Goal: Information Seeking & Learning: Learn about a topic

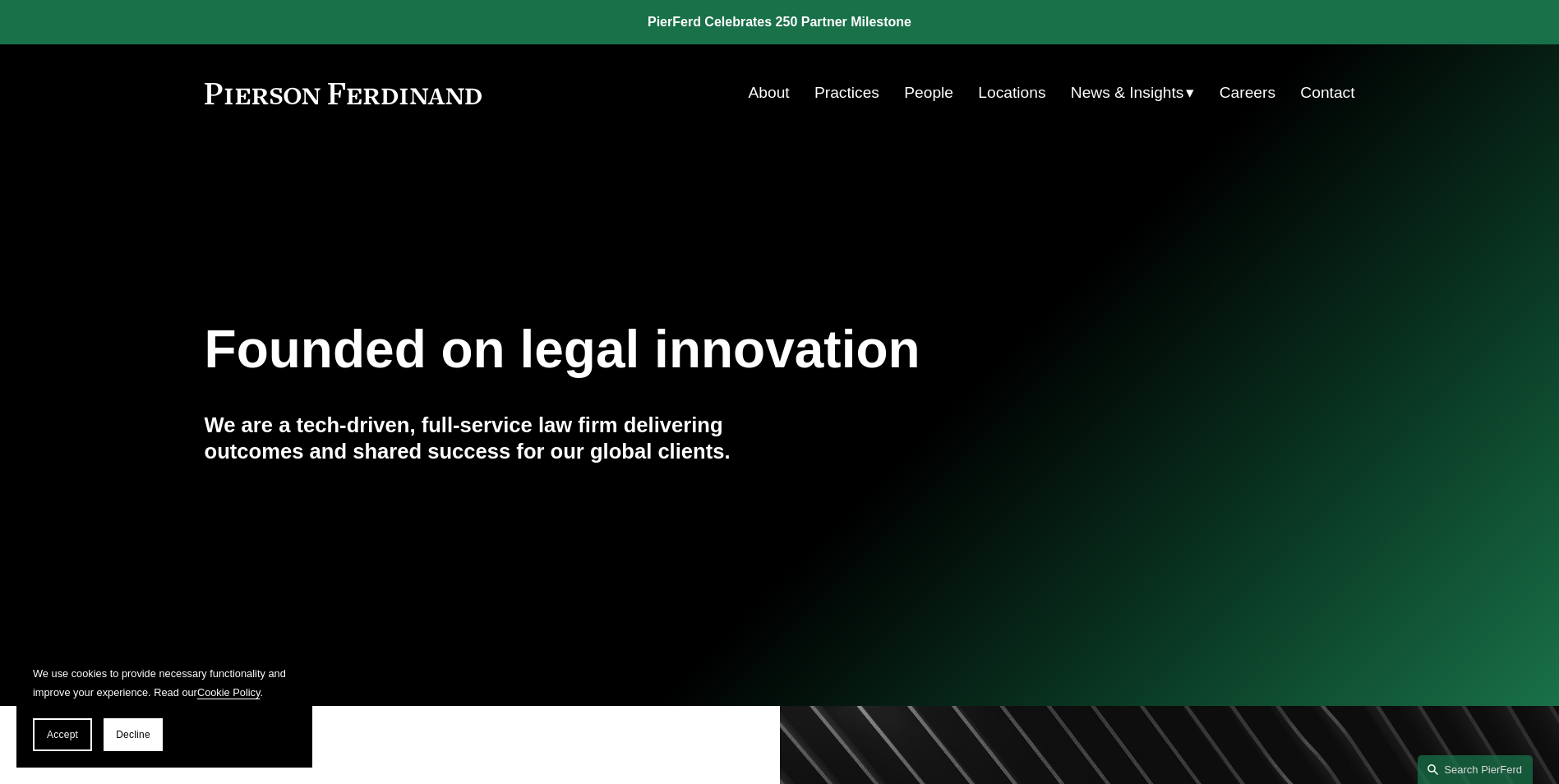
click at [1006, 89] on link "Locations" at bounding box center [1011, 93] width 67 height 31
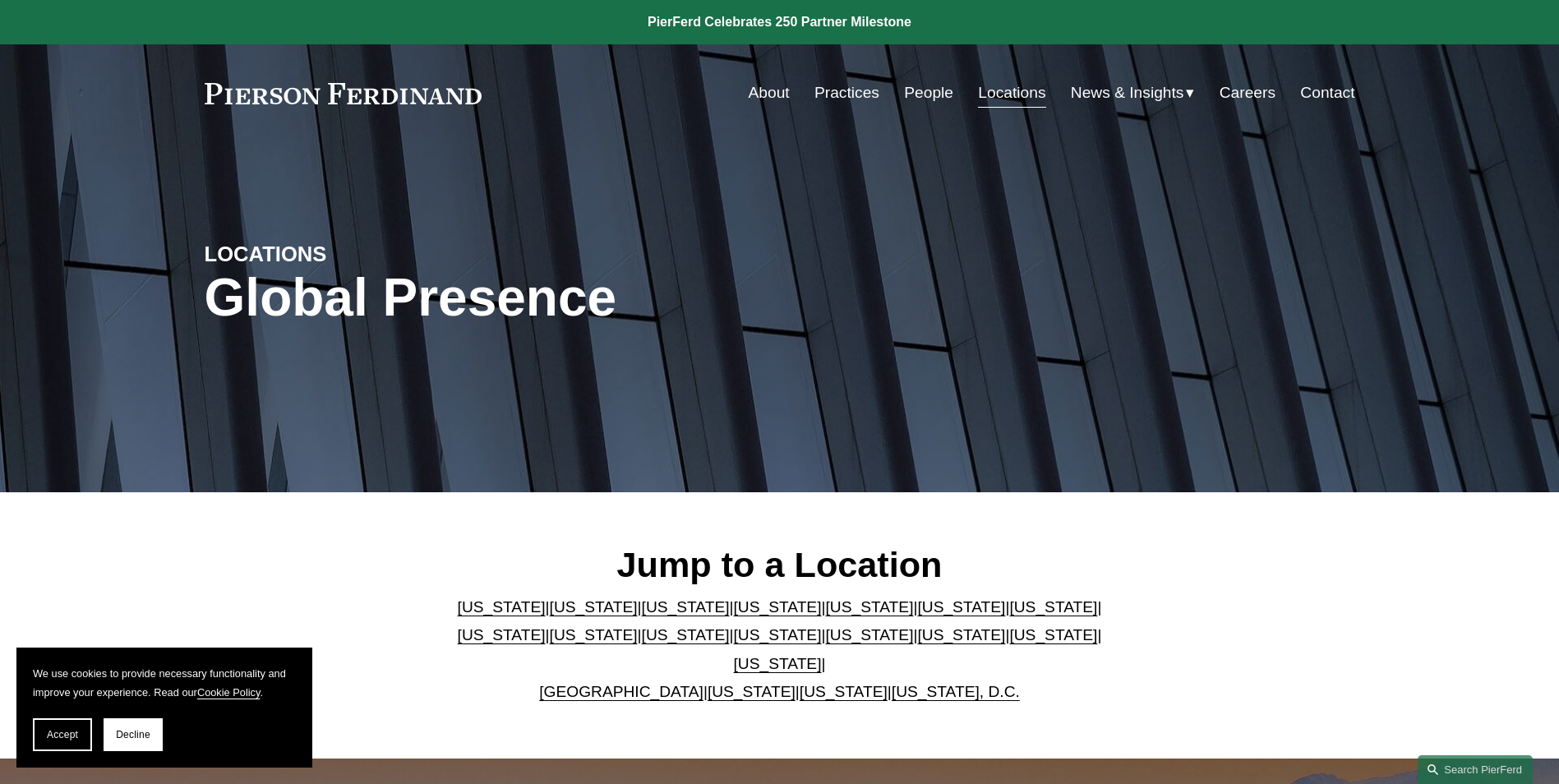
click at [563, 615] on link "California" at bounding box center [594, 606] width 88 height 17
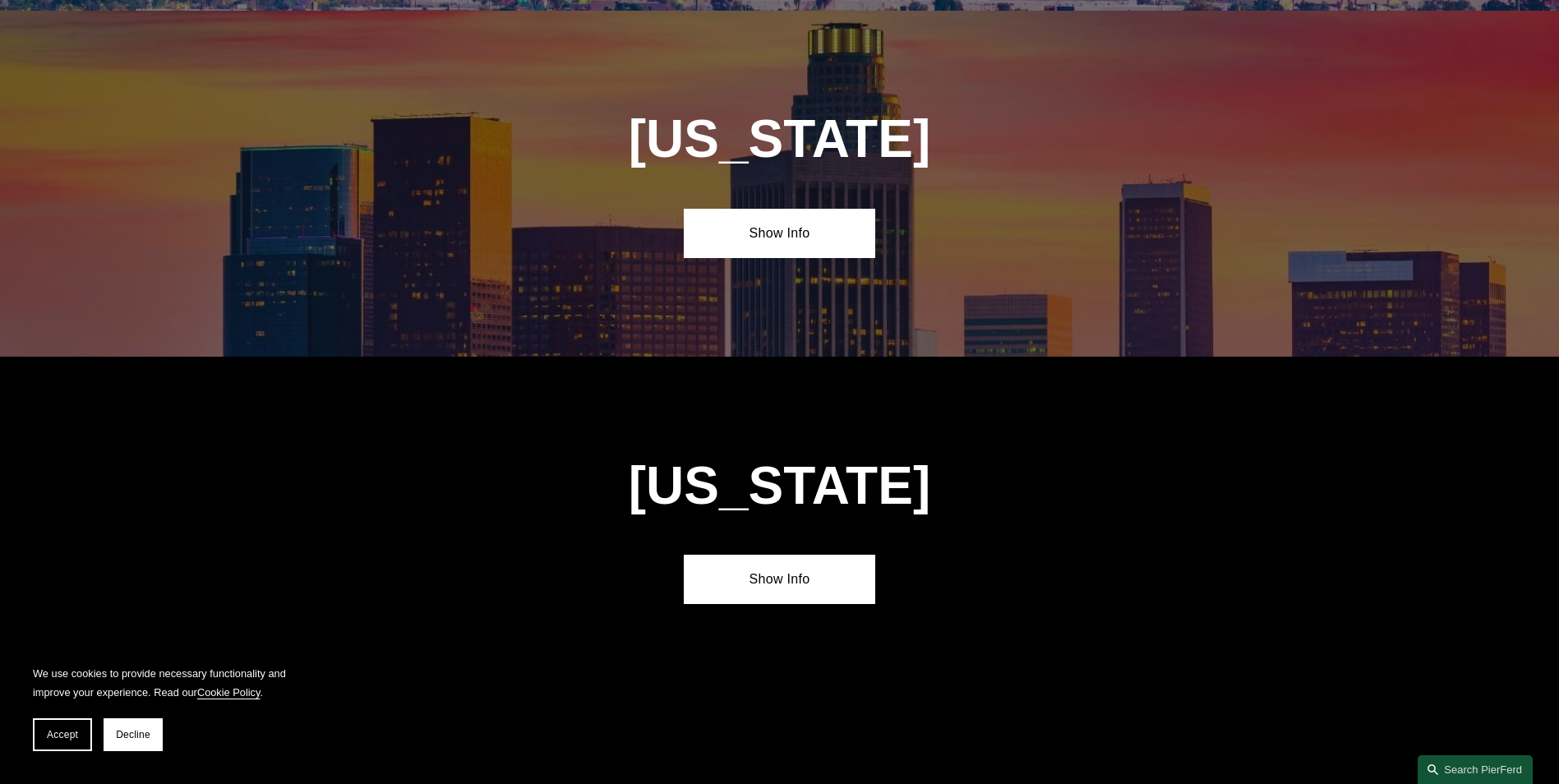
scroll to position [1098, 0]
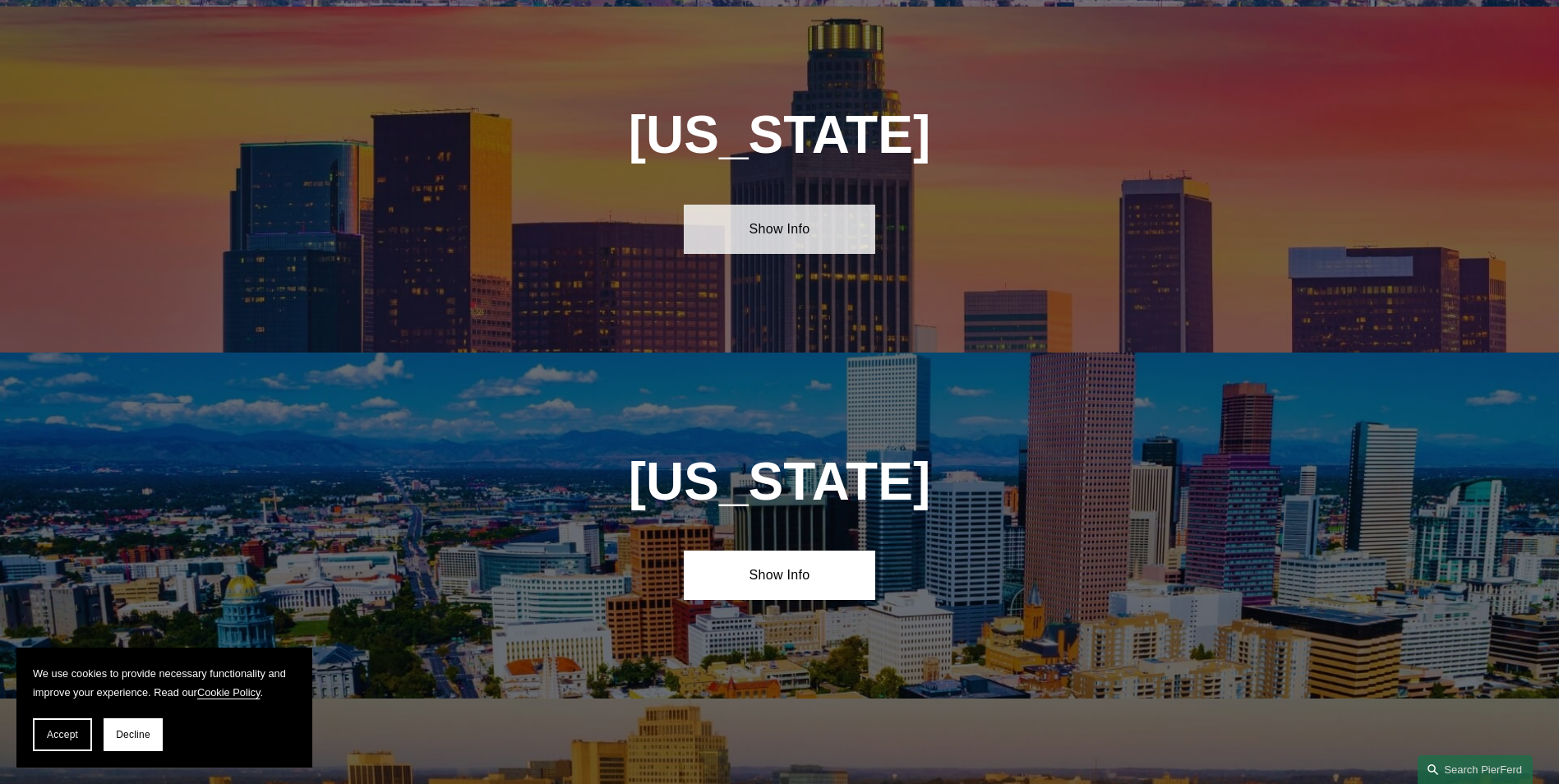
click at [831, 217] on link "Show Info" at bounding box center [779, 228] width 192 height 49
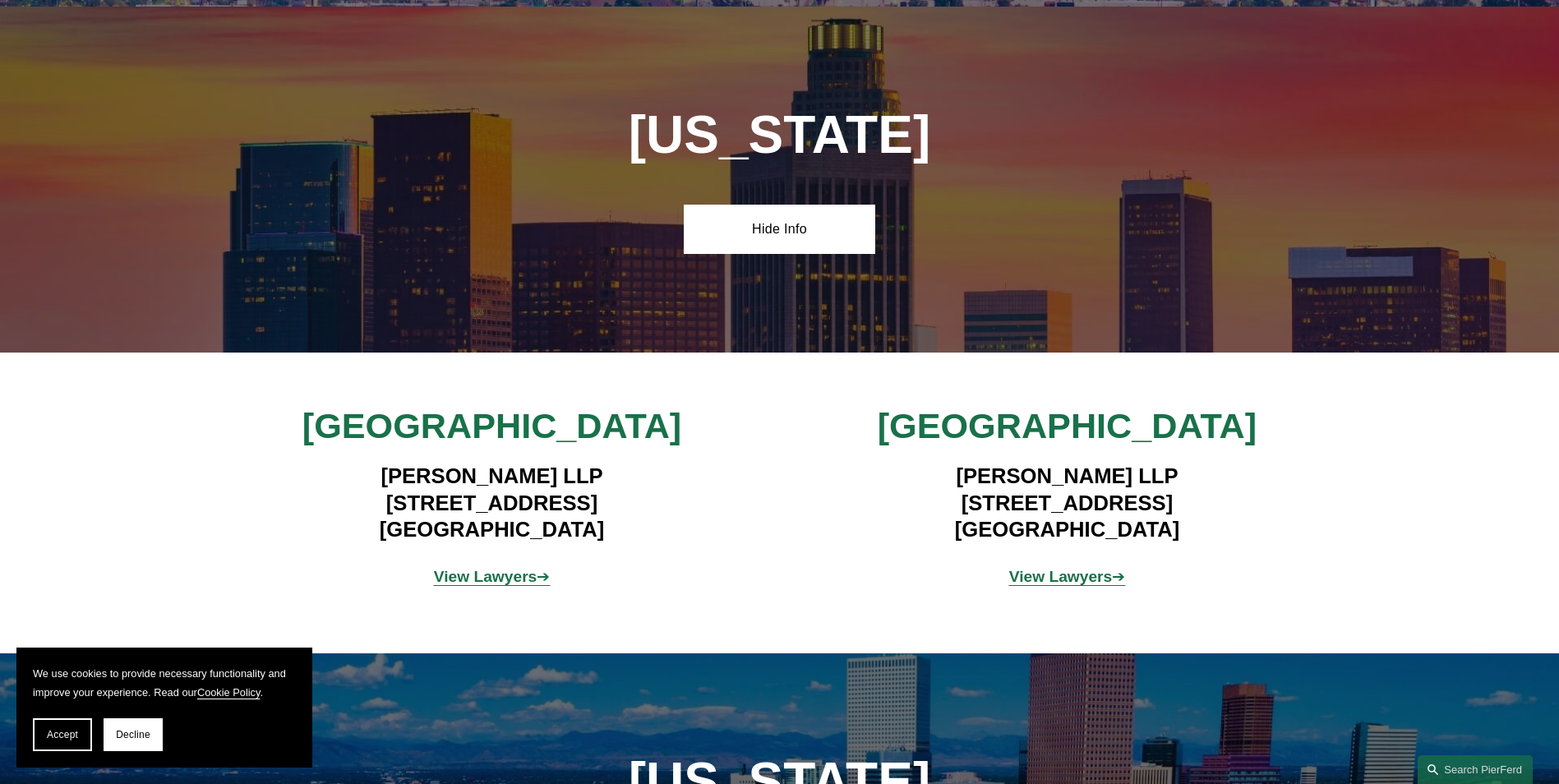
click at [1052, 569] on strong "View Lawyers" at bounding box center [1061, 575] width 103 height 17
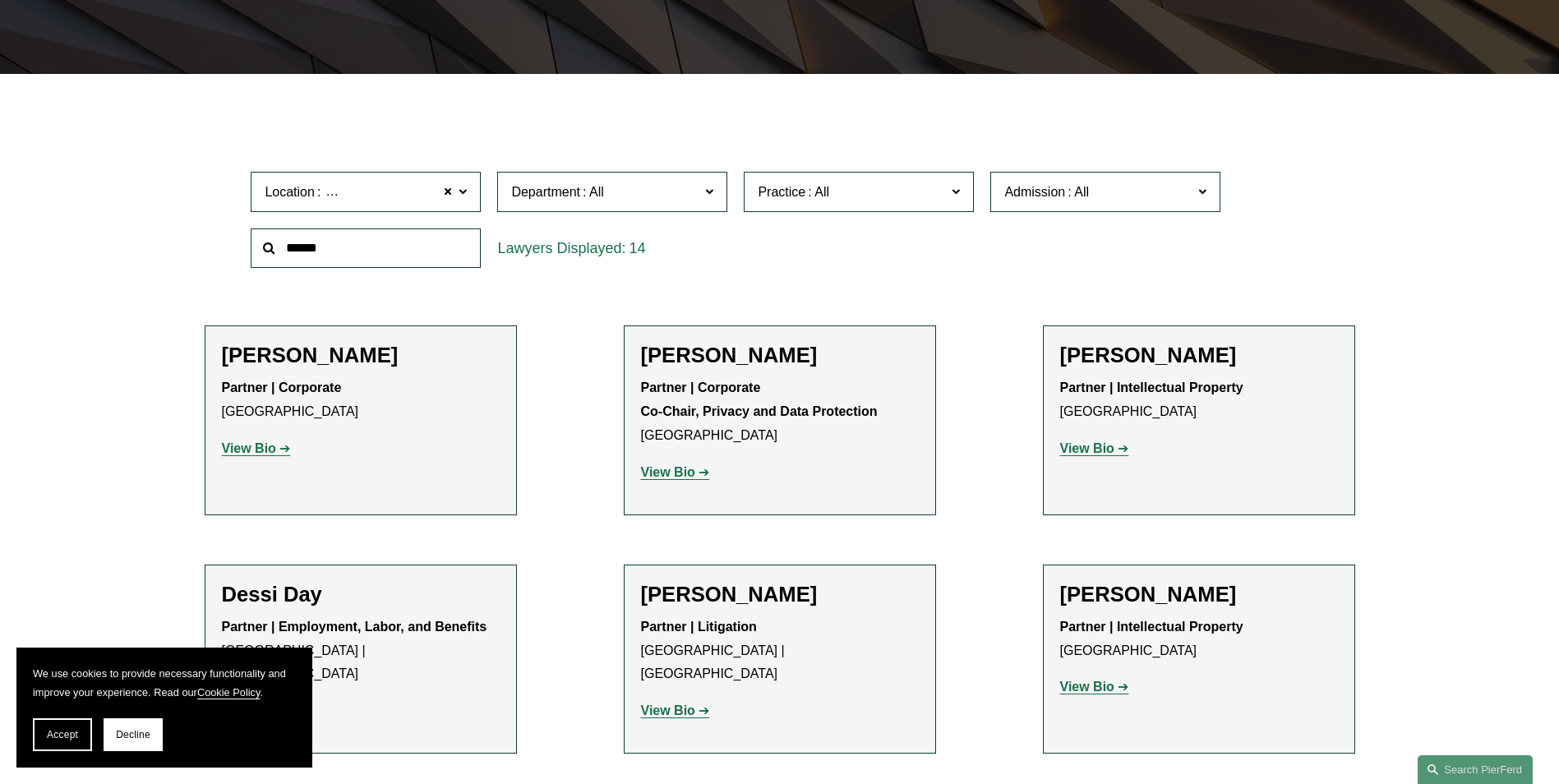
scroll to position [493, 0]
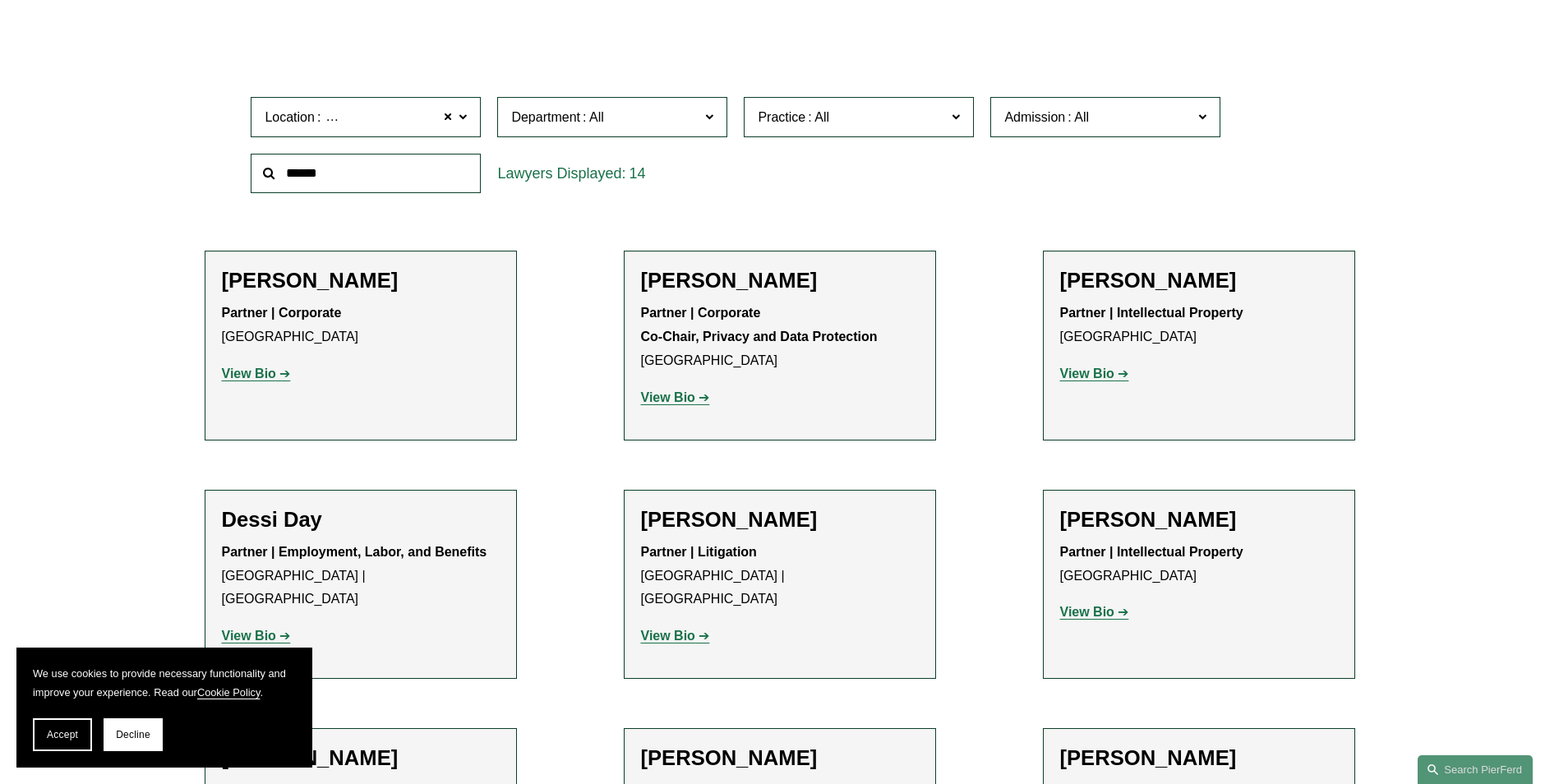
click at [1084, 377] on strong "View Bio" at bounding box center [1088, 373] width 54 height 14
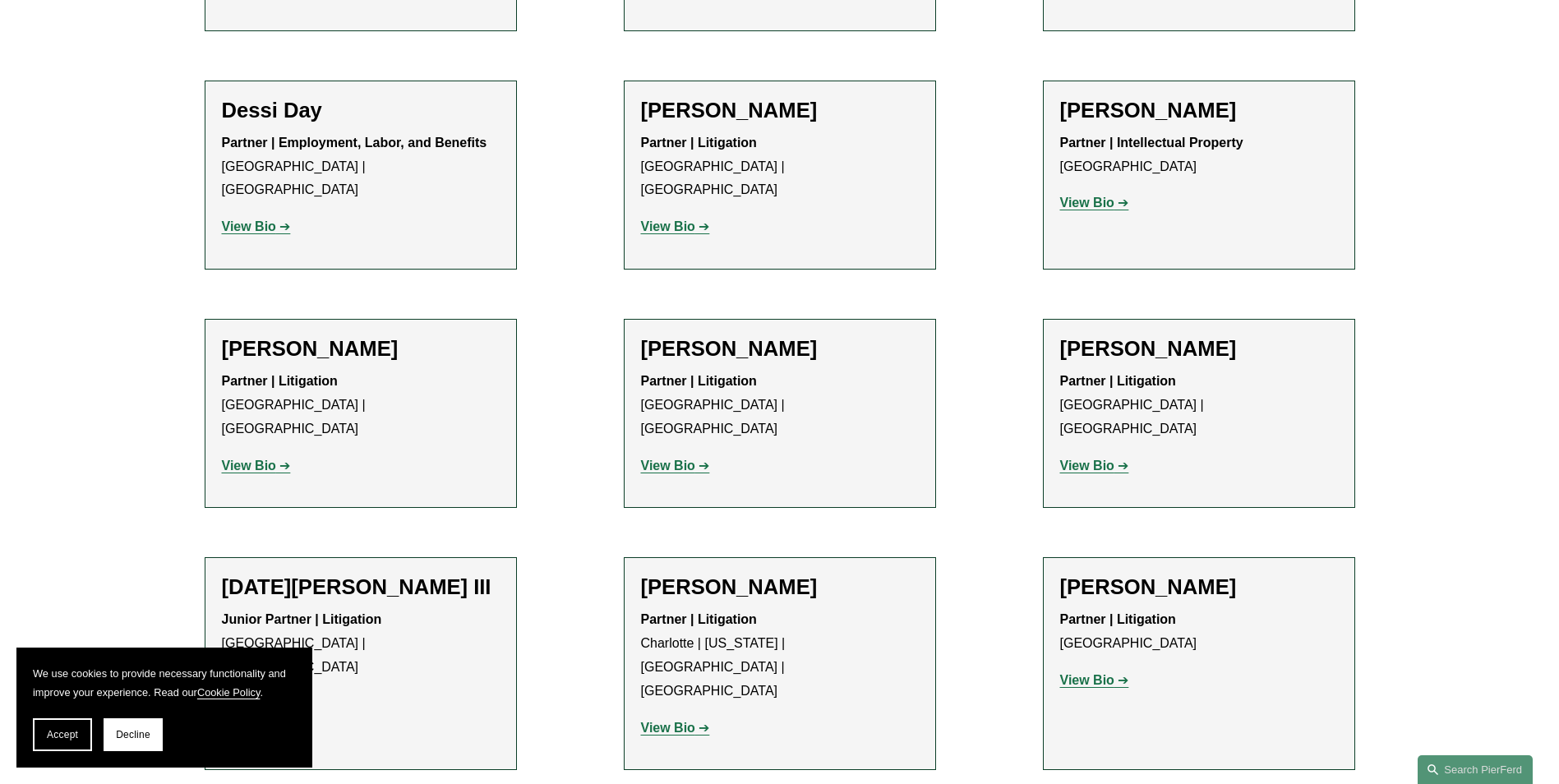
scroll to position [904, 0]
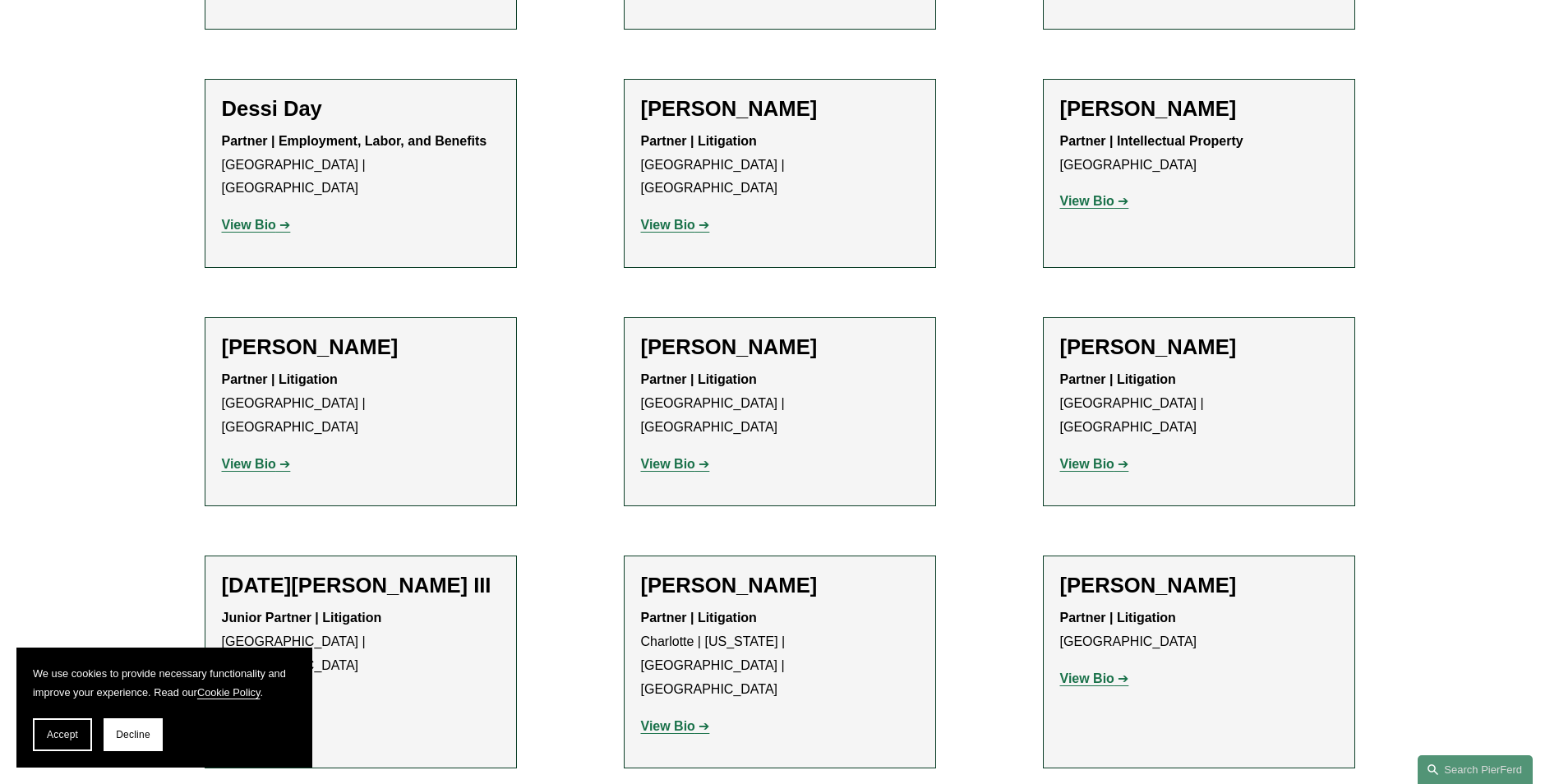
click at [1100, 671] on strong "View Bio" at bounding box center [1088, 678] width 54 height 14
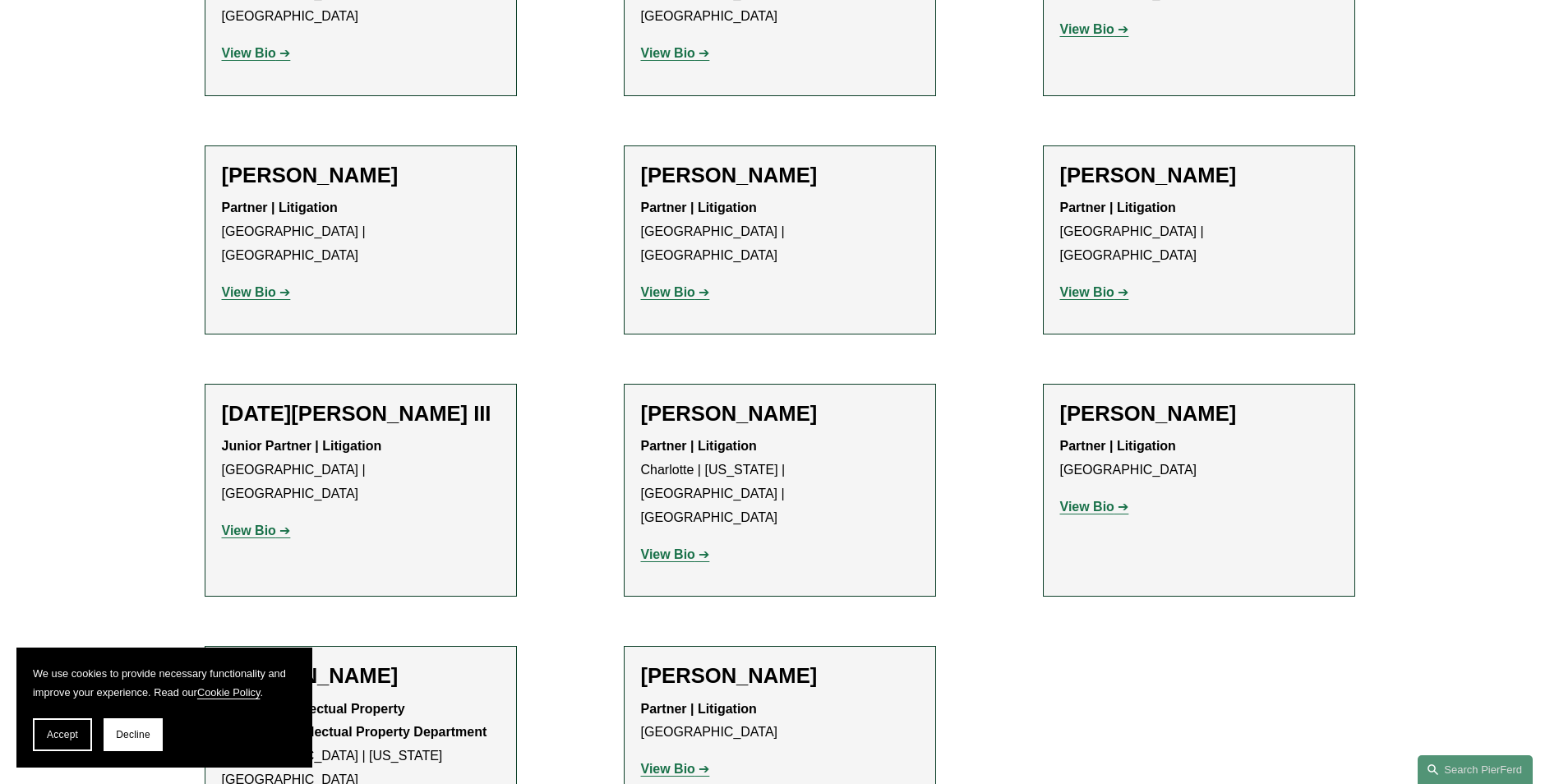
scroll to position [1068, 0]
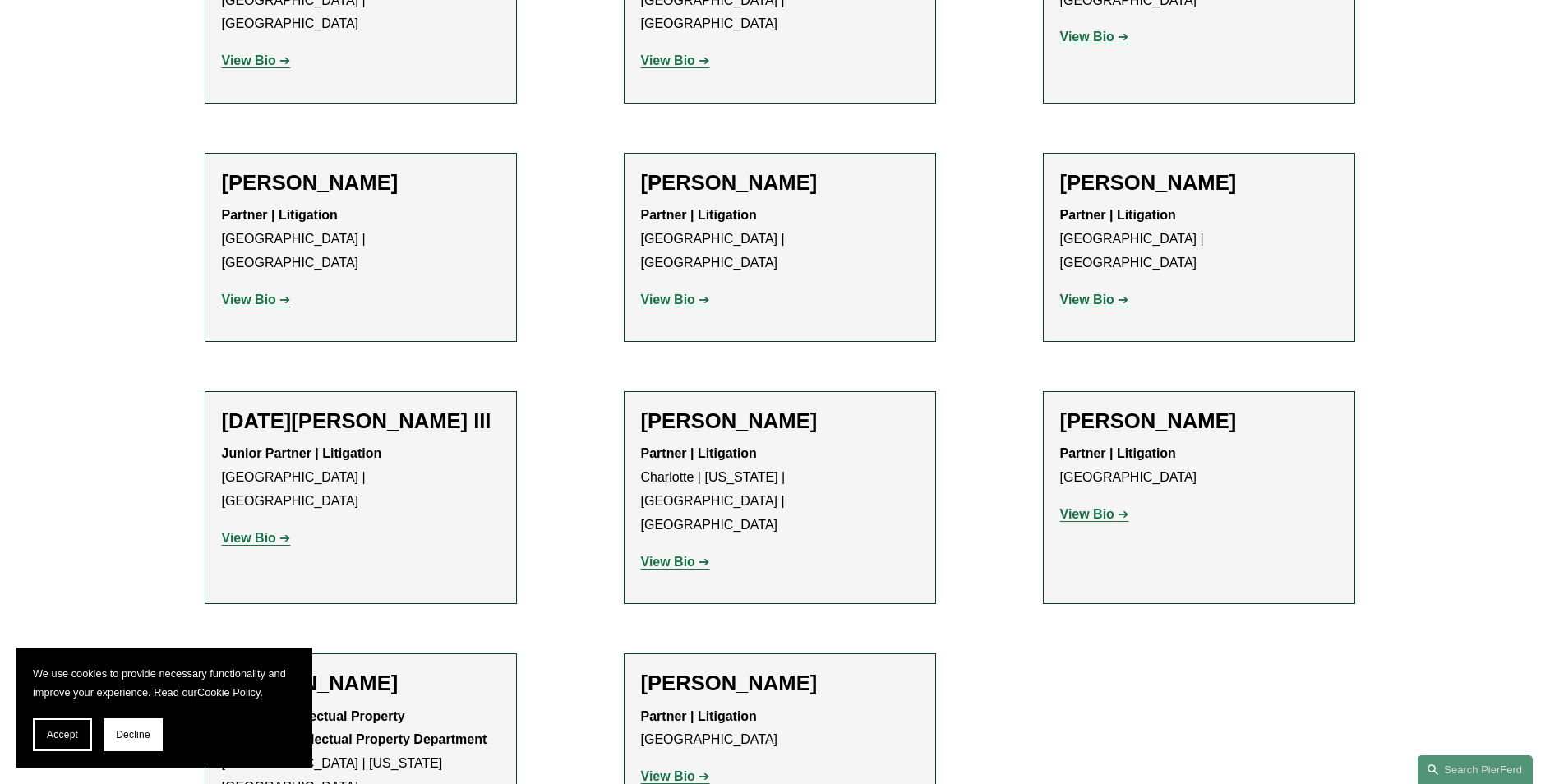
click at [259, 527] on p "View Bio" at bounding box center [361, 539] width 278 height 23
click at [259, 530] on strong "View Bio" at bounding box center [249, 538] width 54 height 14
click at [278, 292] on link "View Bio" at bounding box center [256, 299] width 69 height 14
click at [269, 292] on strong "View Bio" at bounding box center [249, 299] width 54 height 14
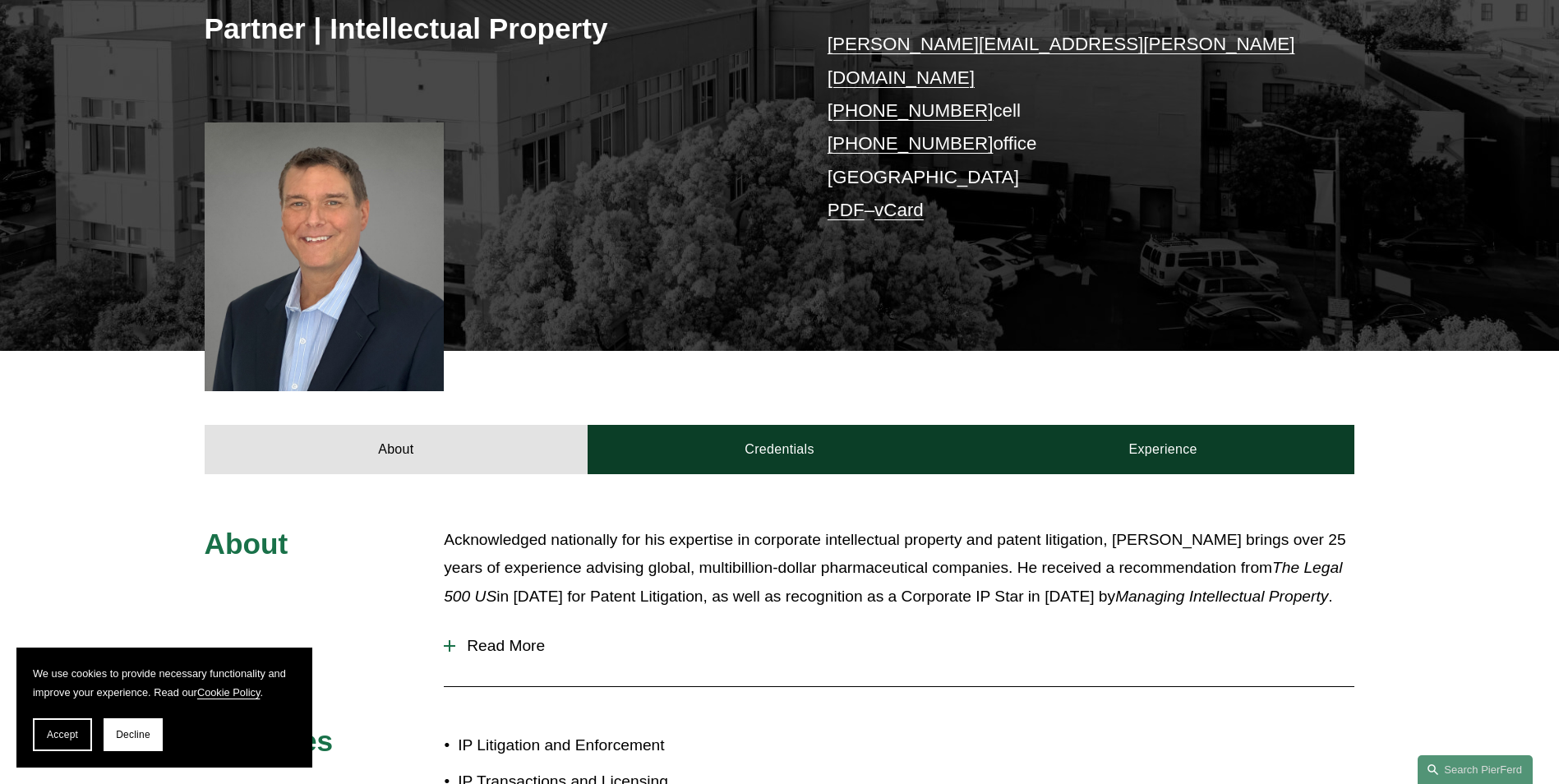
scroll to position [411, 0]
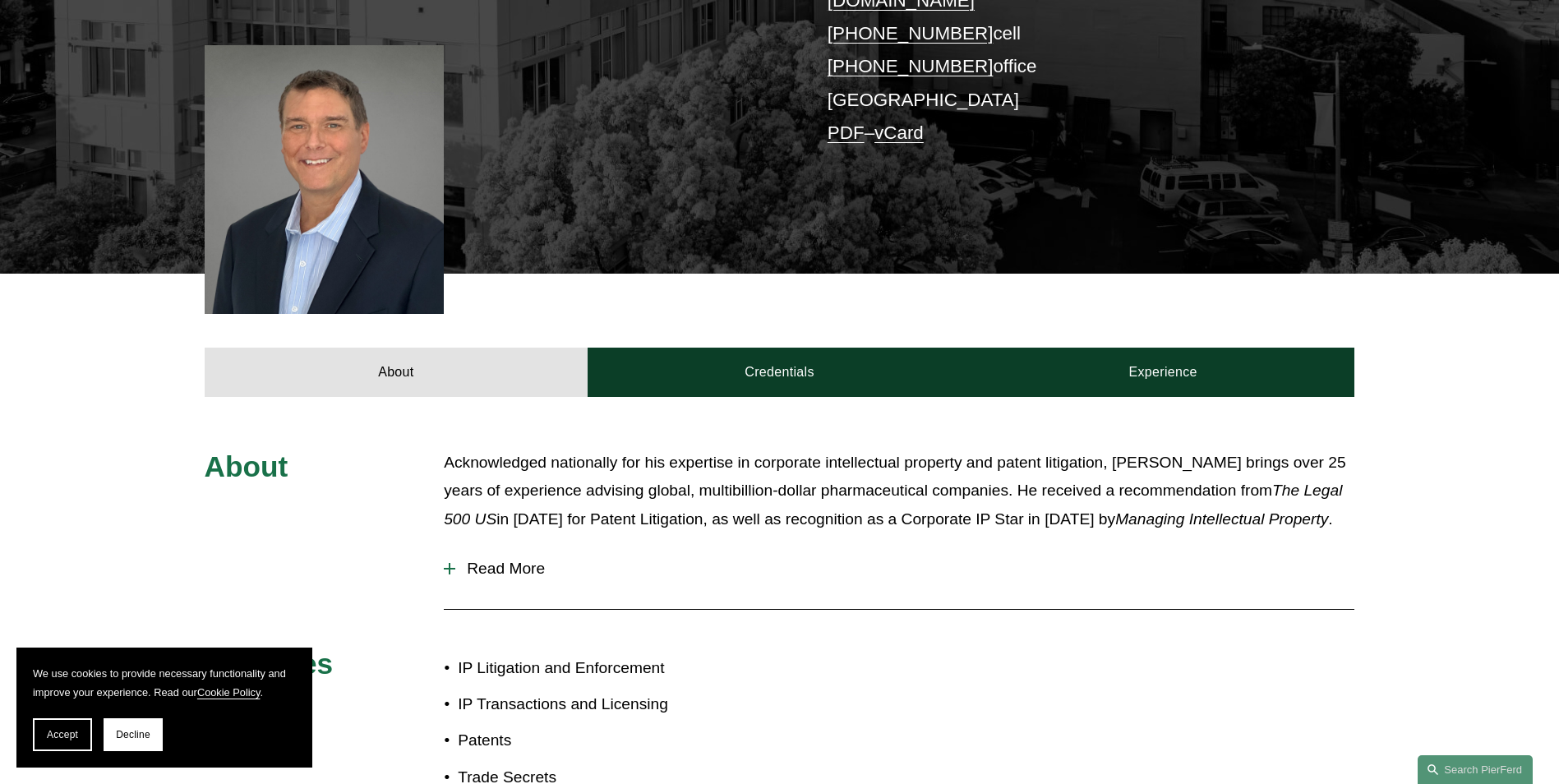
click at [454, 563] on div at bounding box center [449, 568] width 12 height 12
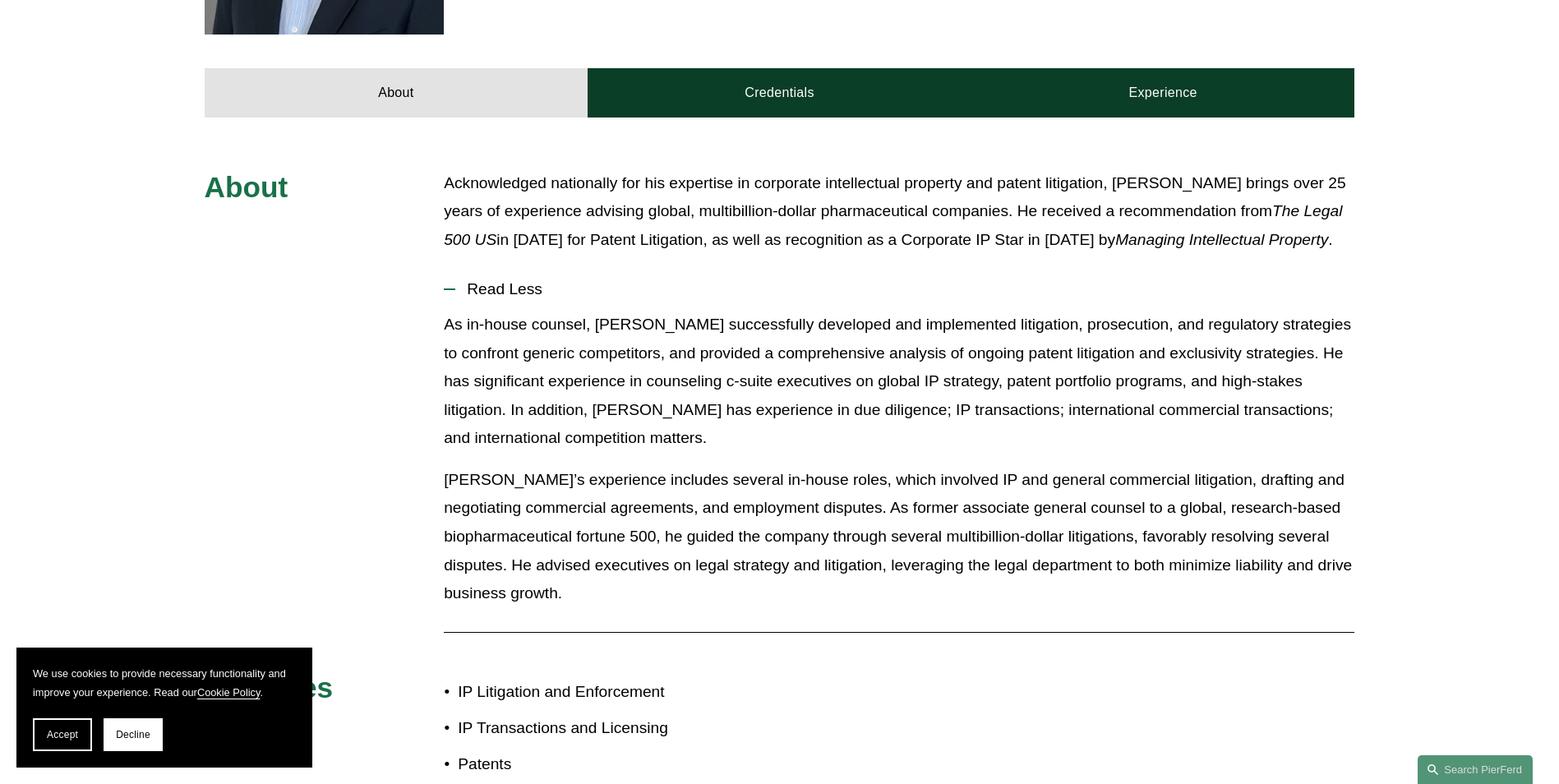
scroll to position [657, 0]
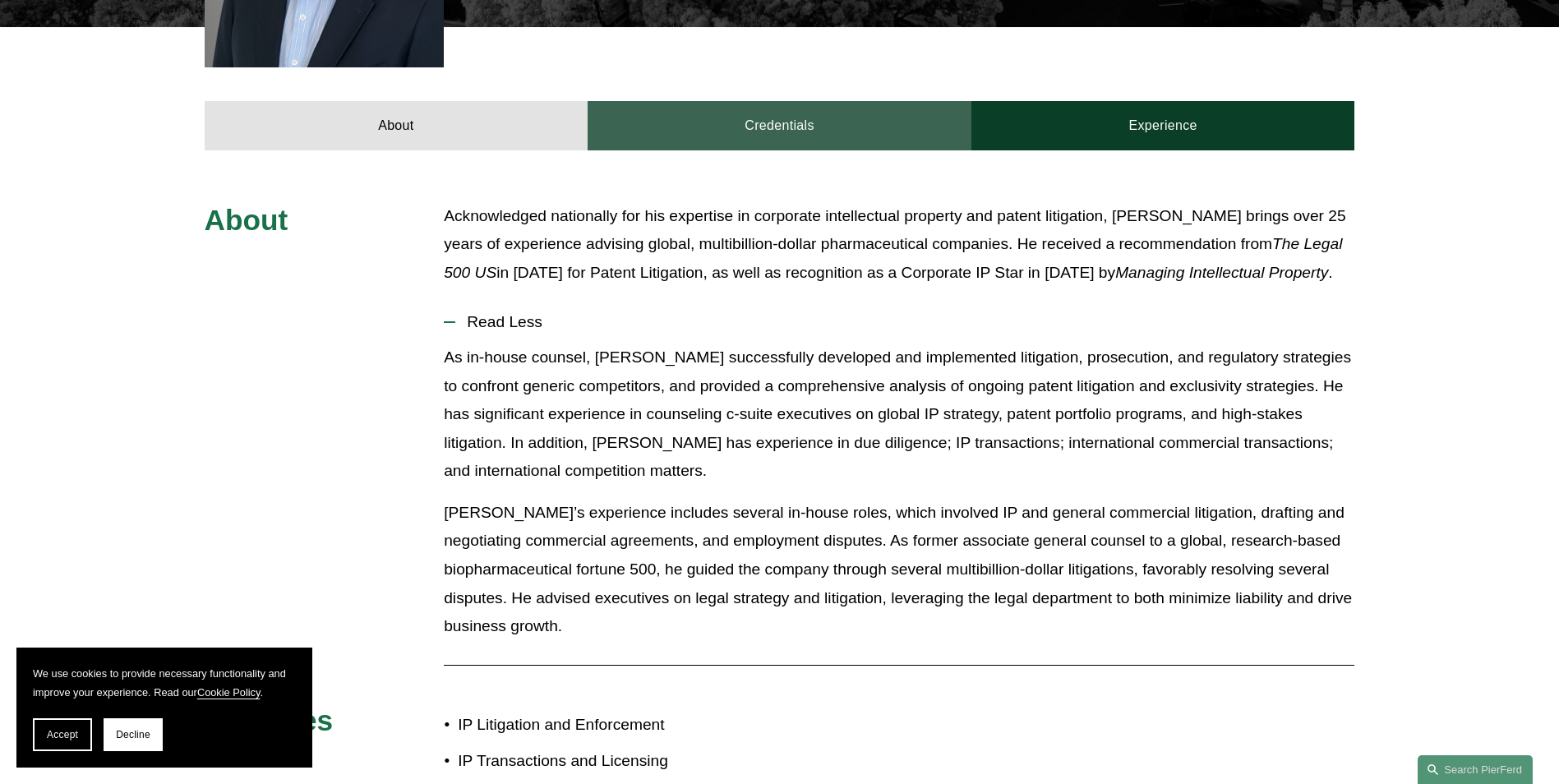
drag, startPoint x: 758, startPoint y: 91, endPoint x: 768, endPoint y: 98, distance: 12.2
click at [759, 101] on link "Credentials" at bounding box center [779, 125] width 384 height 49
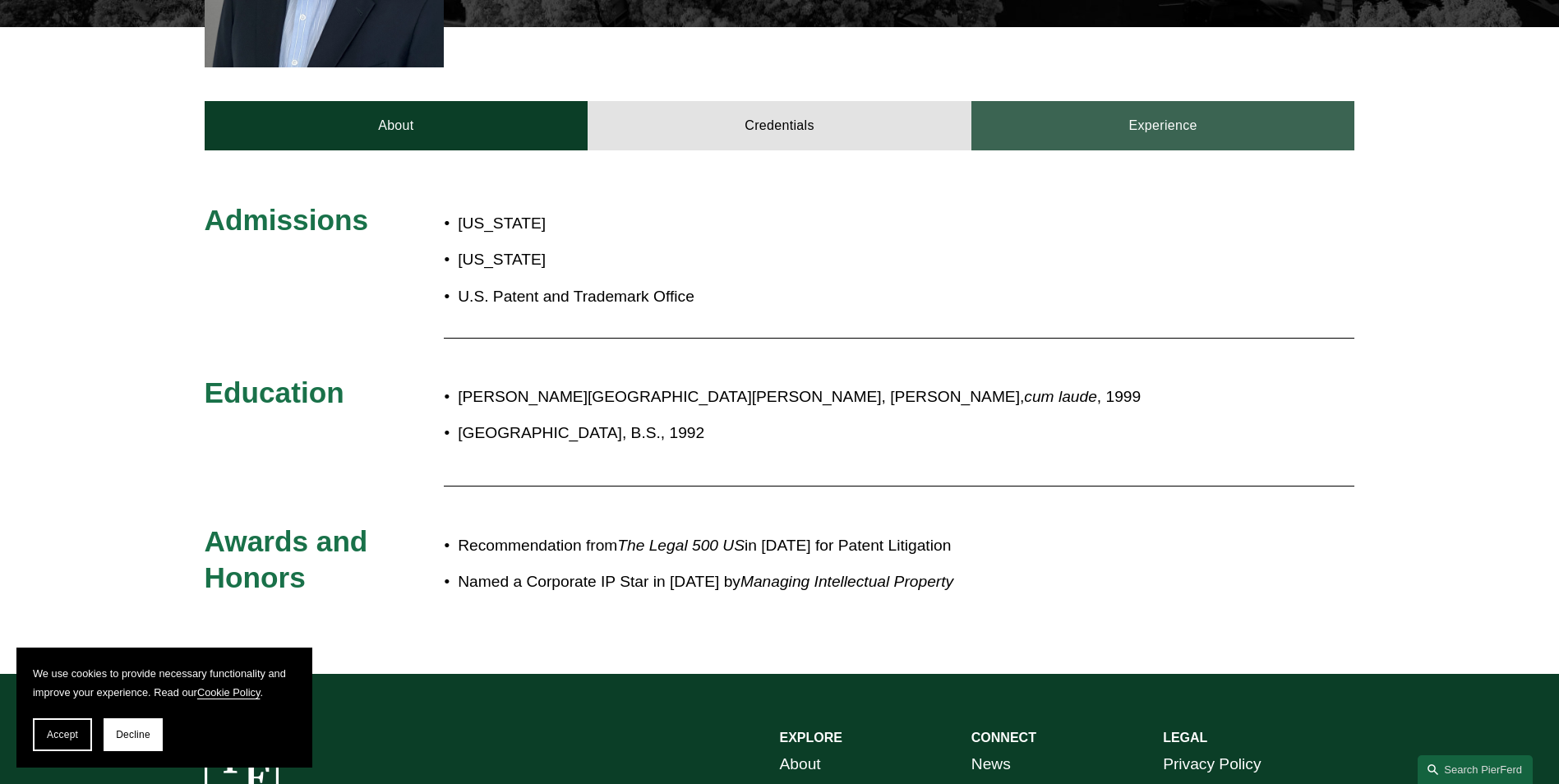
click at [1106, 115] on link "Experience" at bounding box center [1163, 125] width 384 height 49
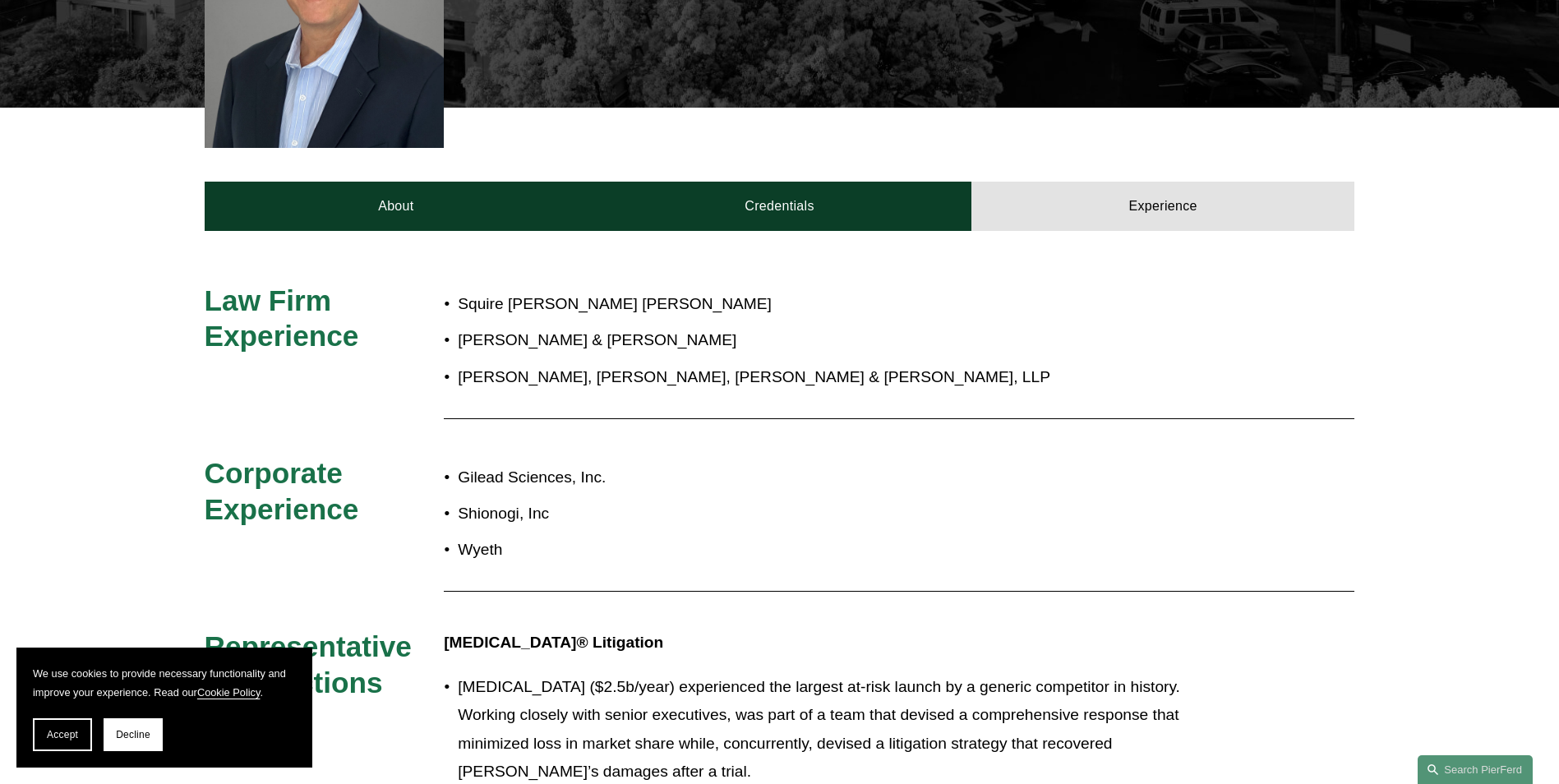
scroll to position [575, 0]
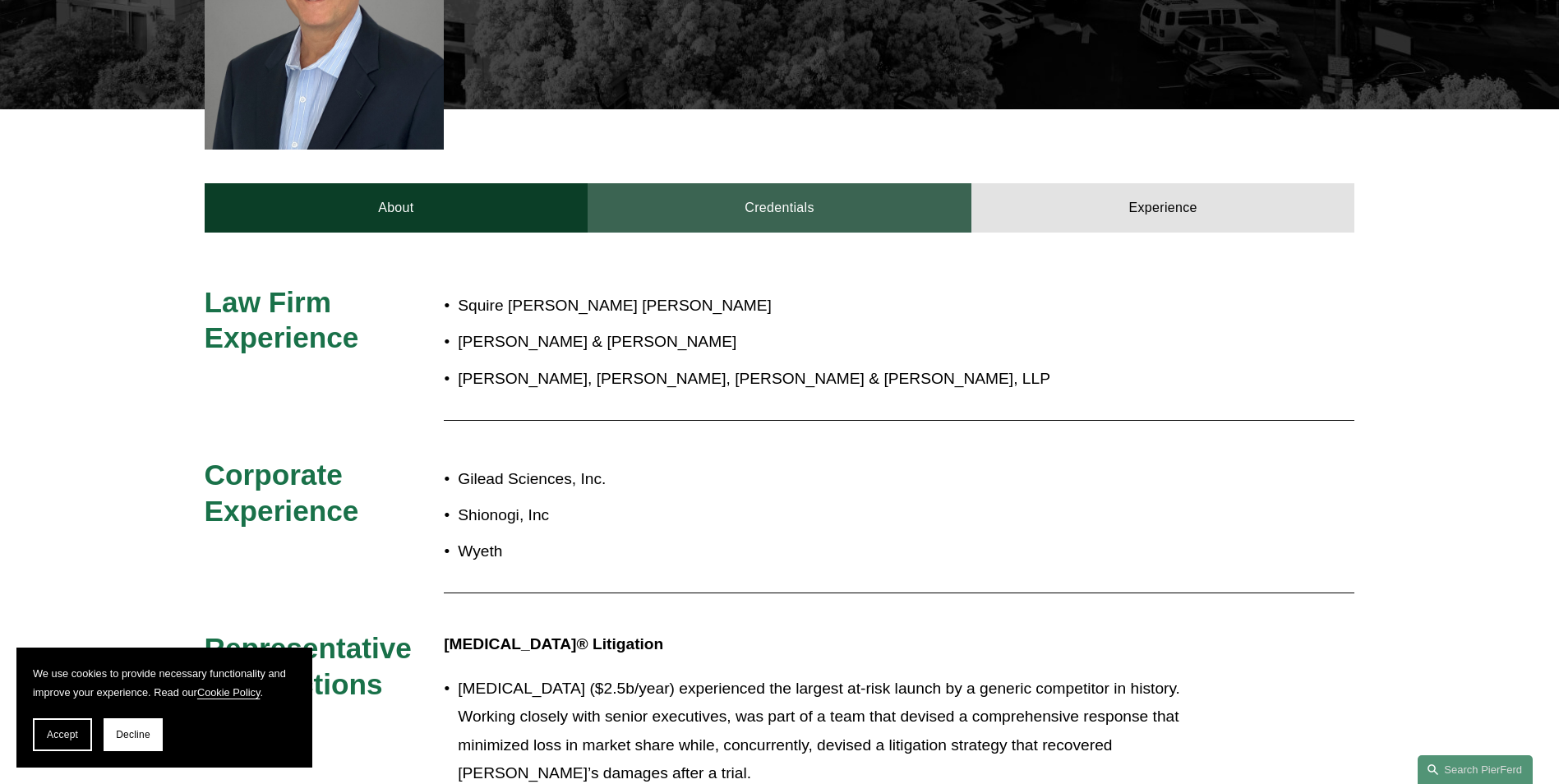
click at [806, 189] on link "Credentials" at bounding box center [779, 208] width 384 height 49
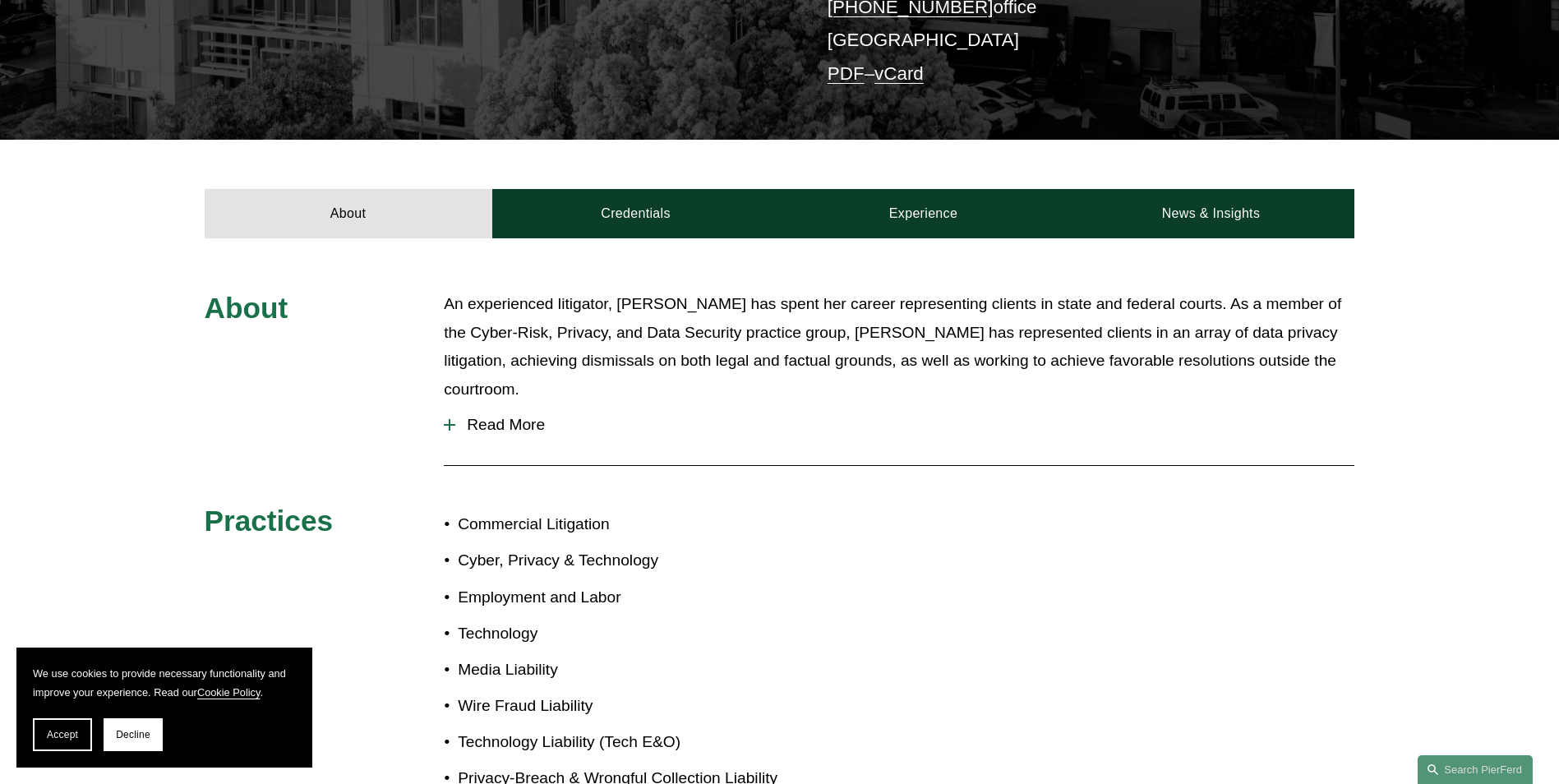
scroll to position [411, 0]
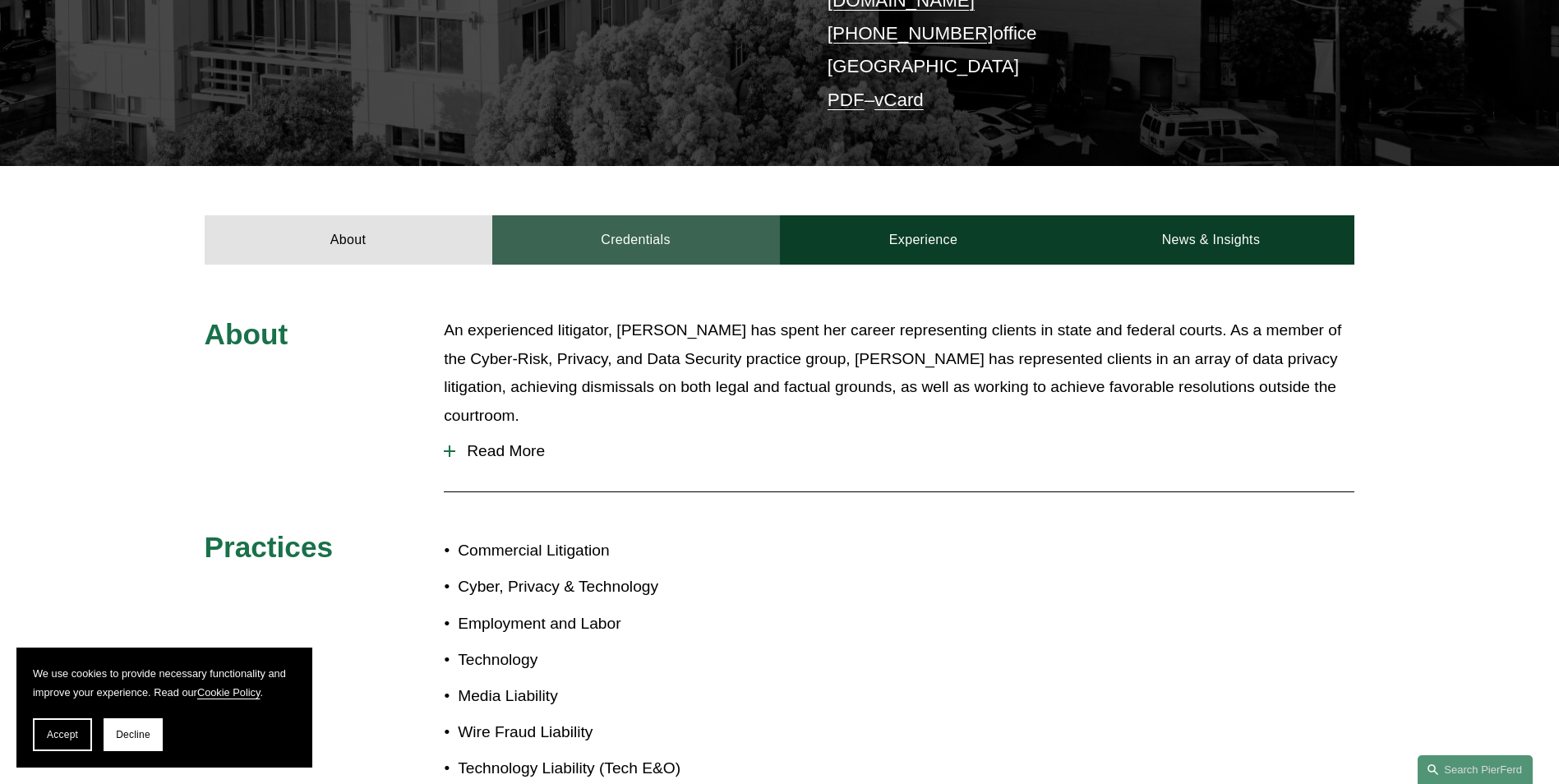
click at [654, 215] on link "Credentials" at bounding box center [636, 239] width 288 height 49
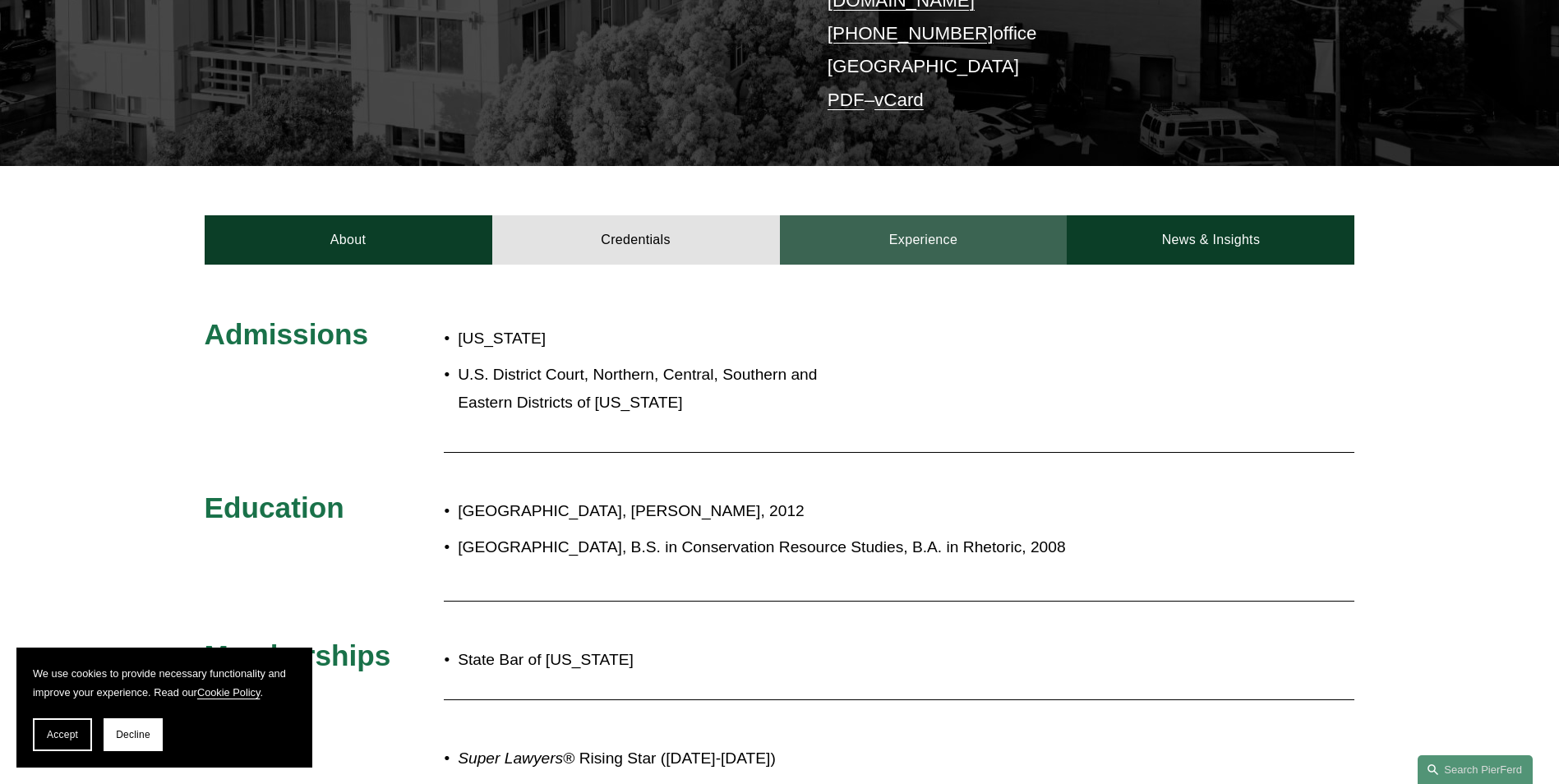
click at [933, 218] on link "Experience" at bounding box center [924, 239] width 288 height 49
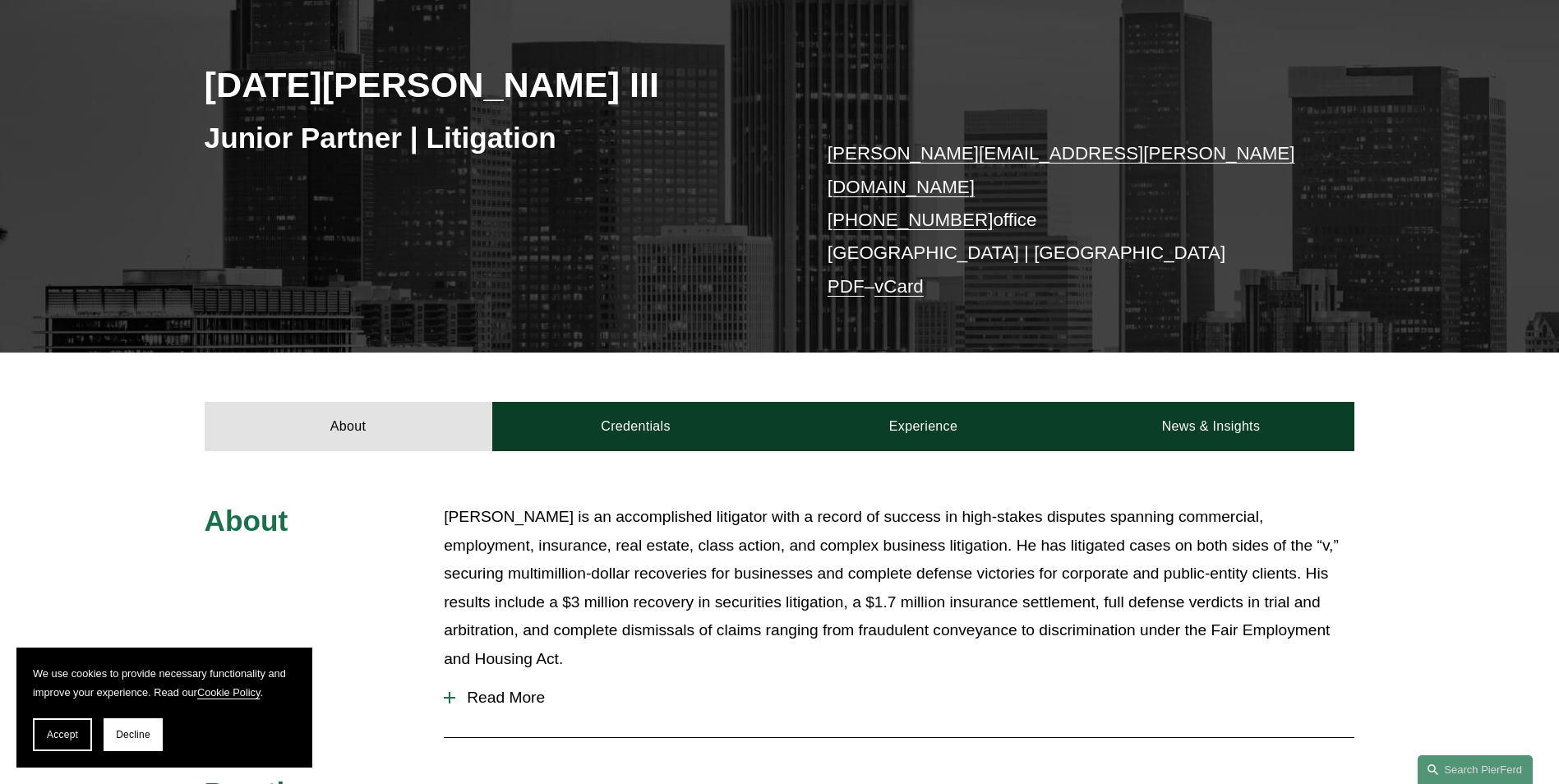
scroll to position [246, 0]
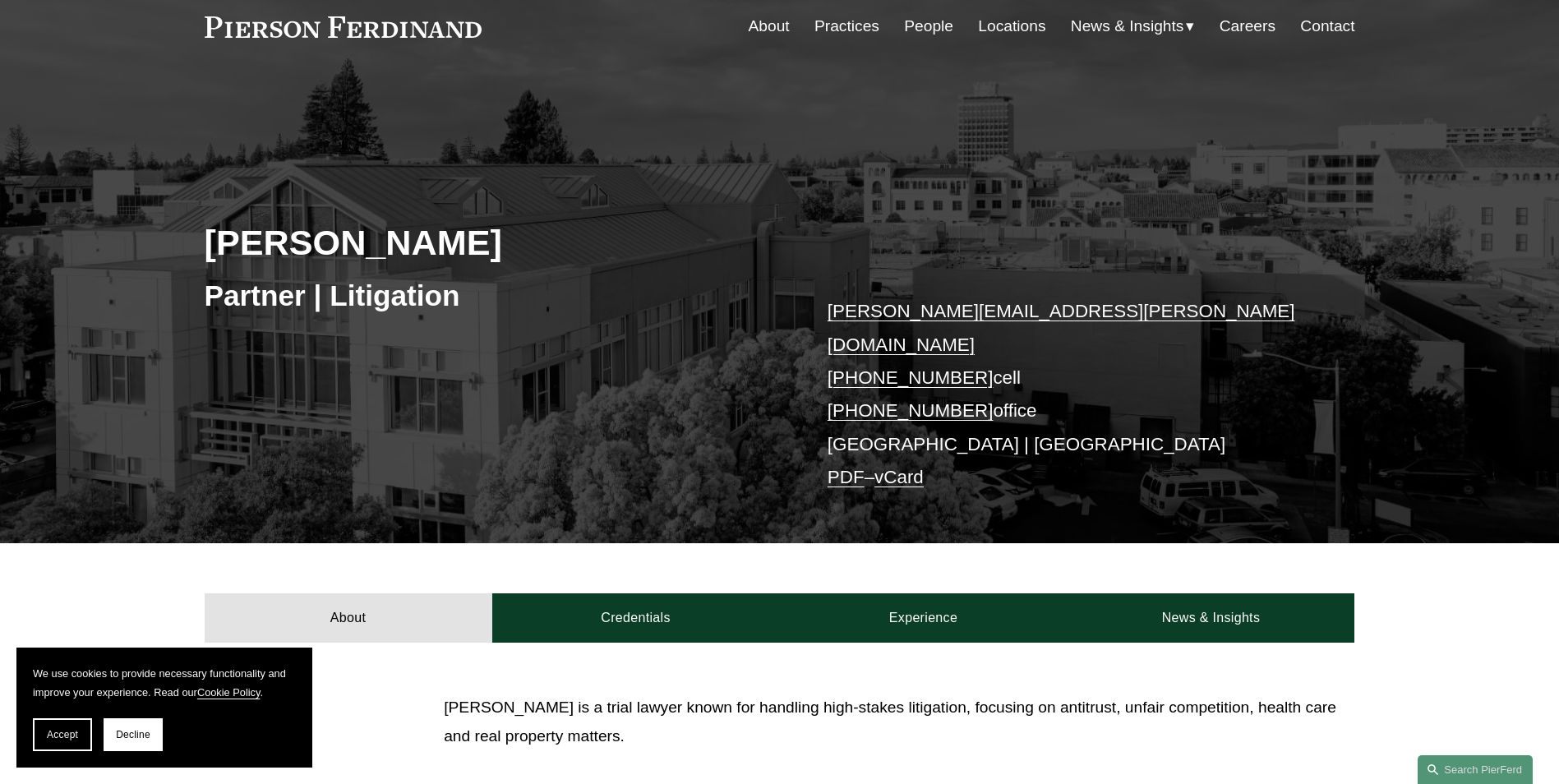
scroll to position [246, 0]
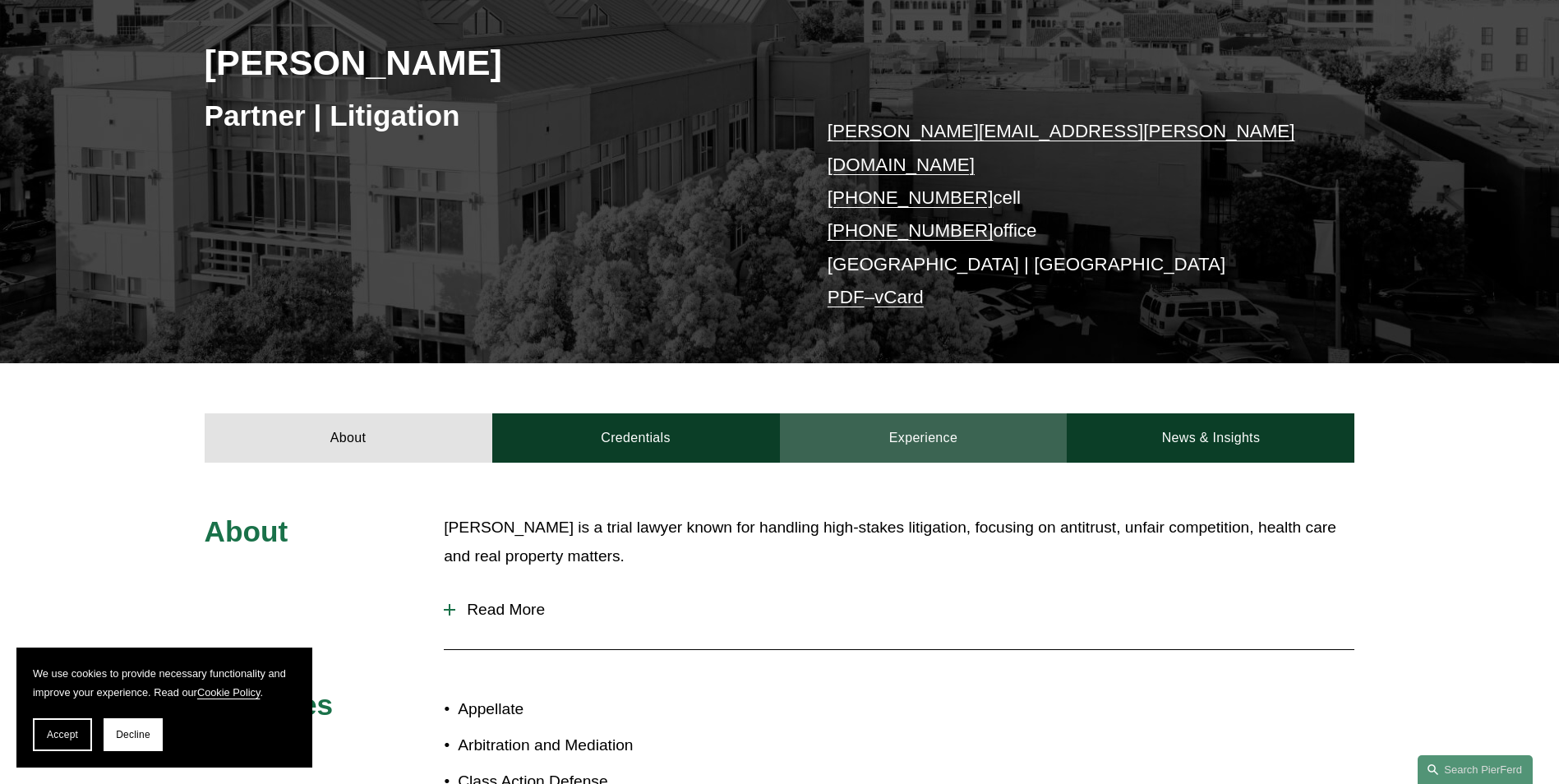
click at [866, 414] on link "Experience" at bounding box center [924, 438] width 288 height 49
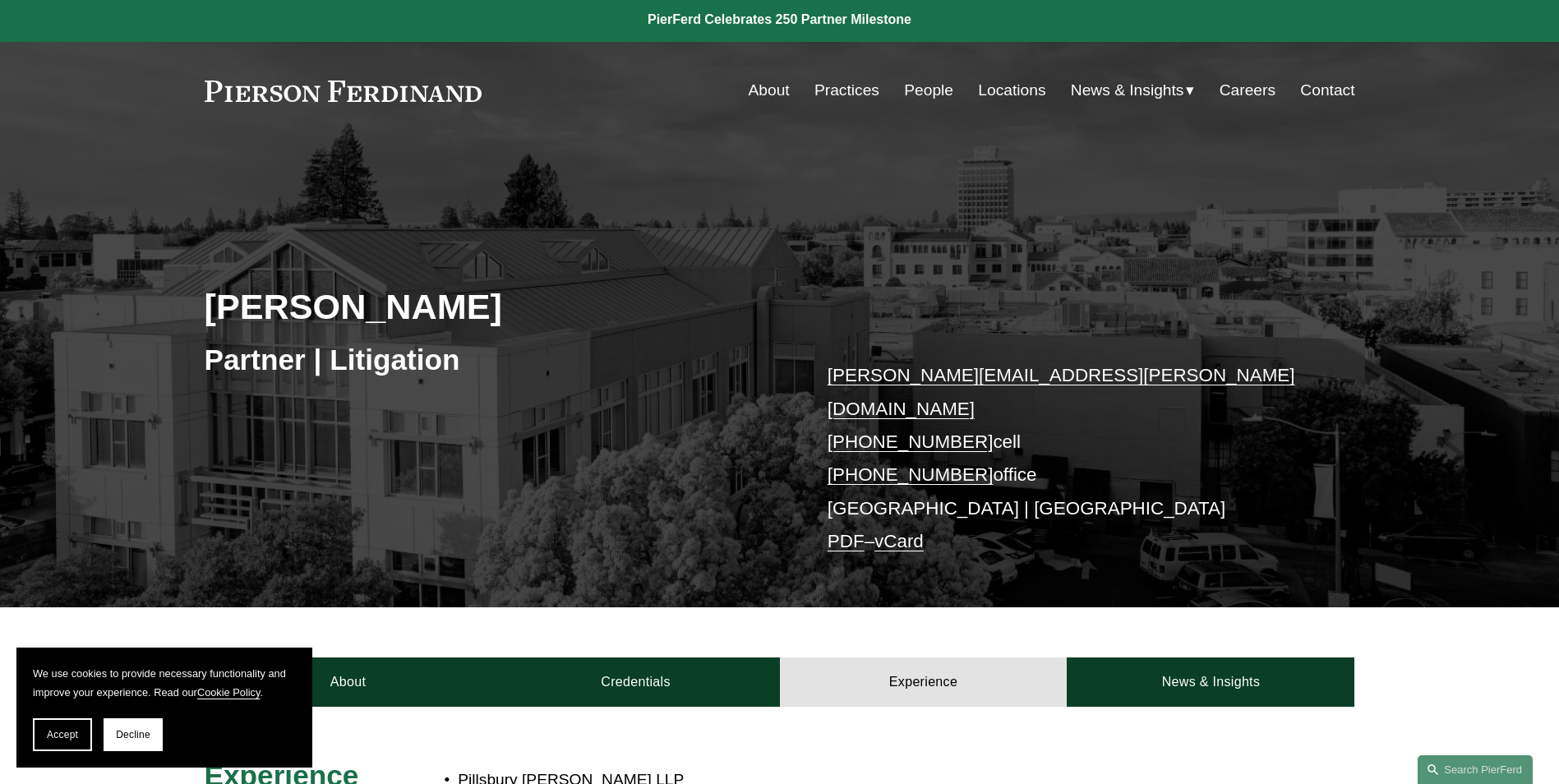
scroll to position [0, 0]
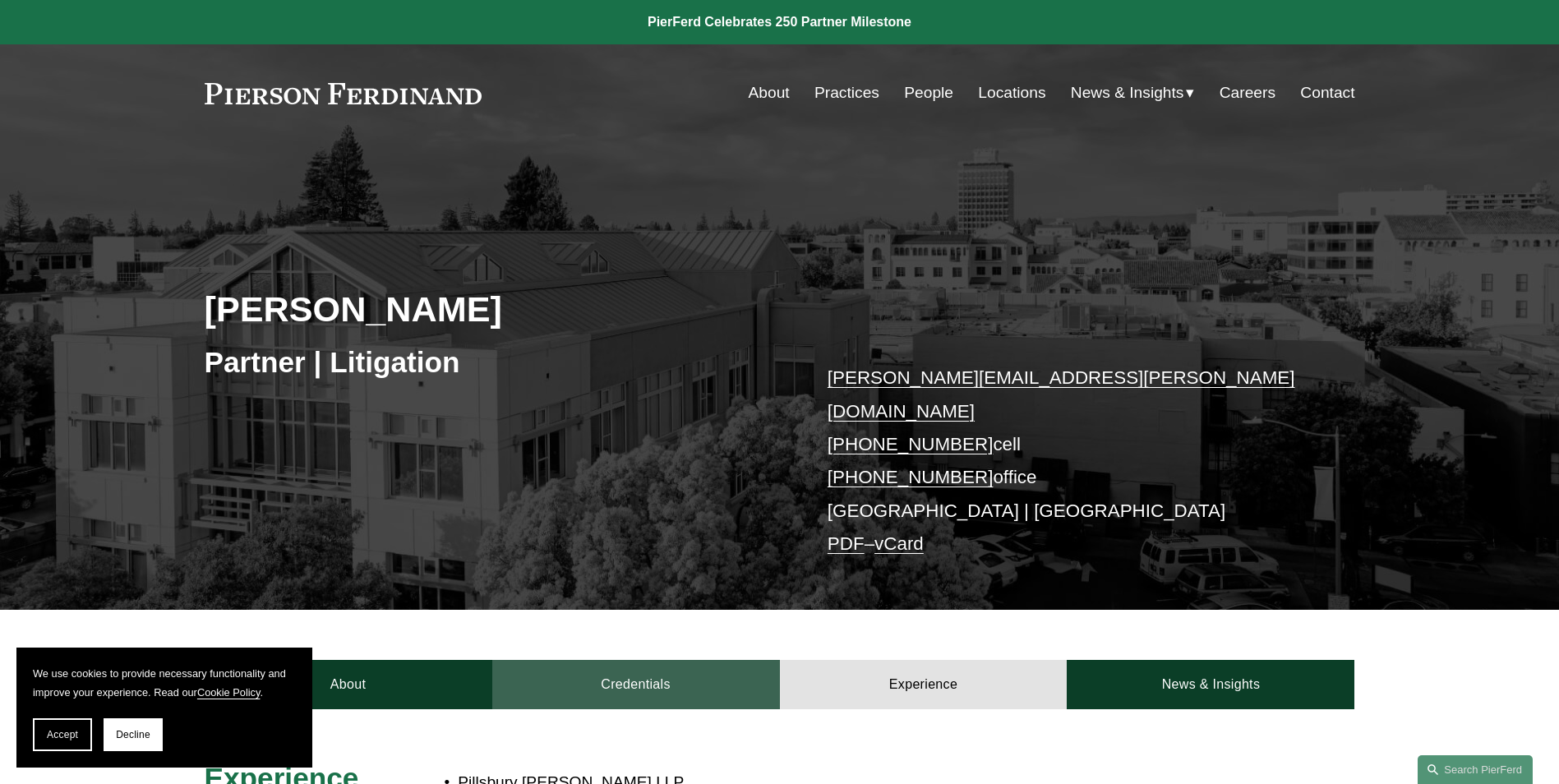
click at [630, 663] on link "Credentials" at bounding box center [636, 684] width 288 height 49
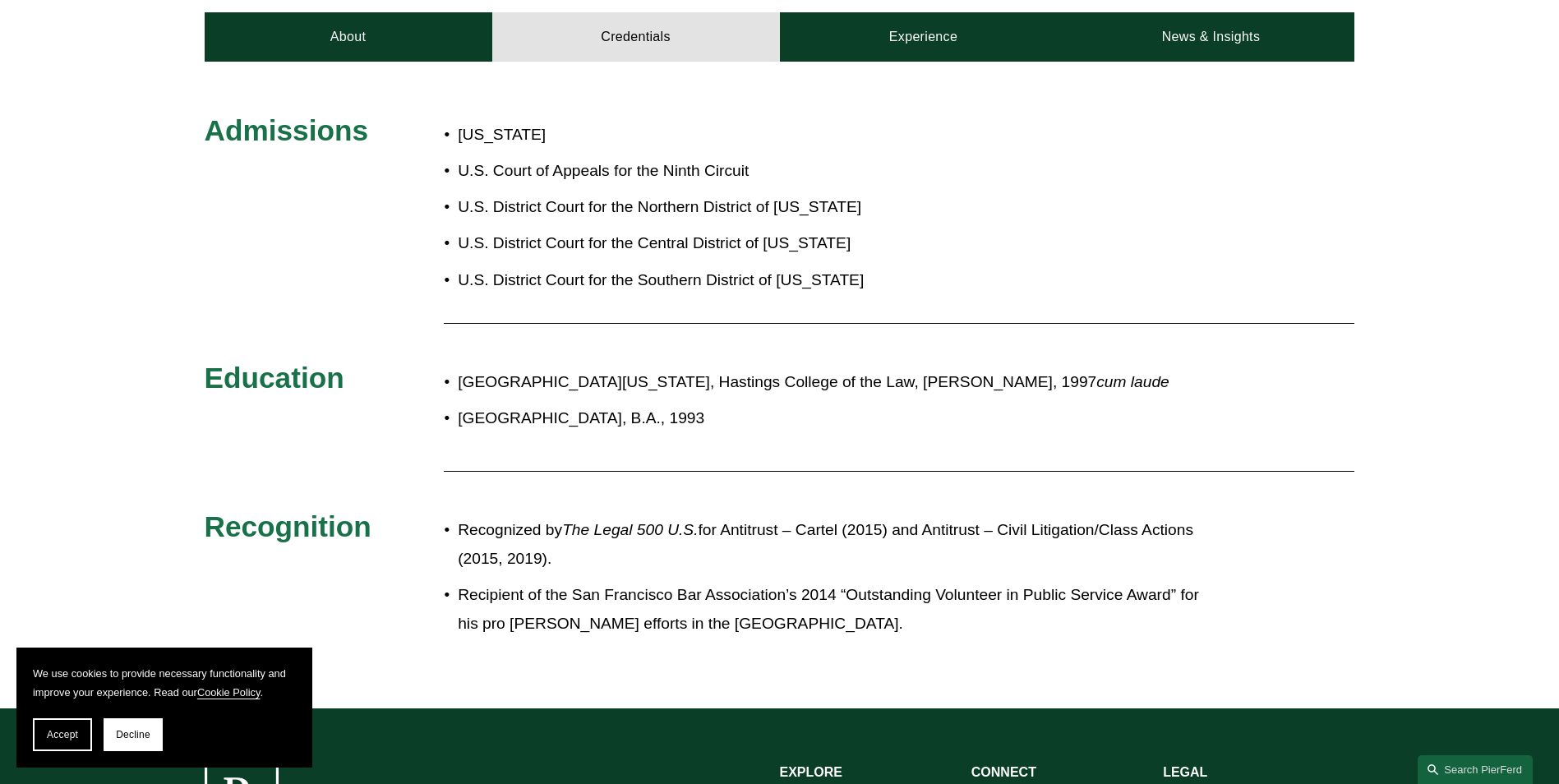
scroll to position [657, 0]
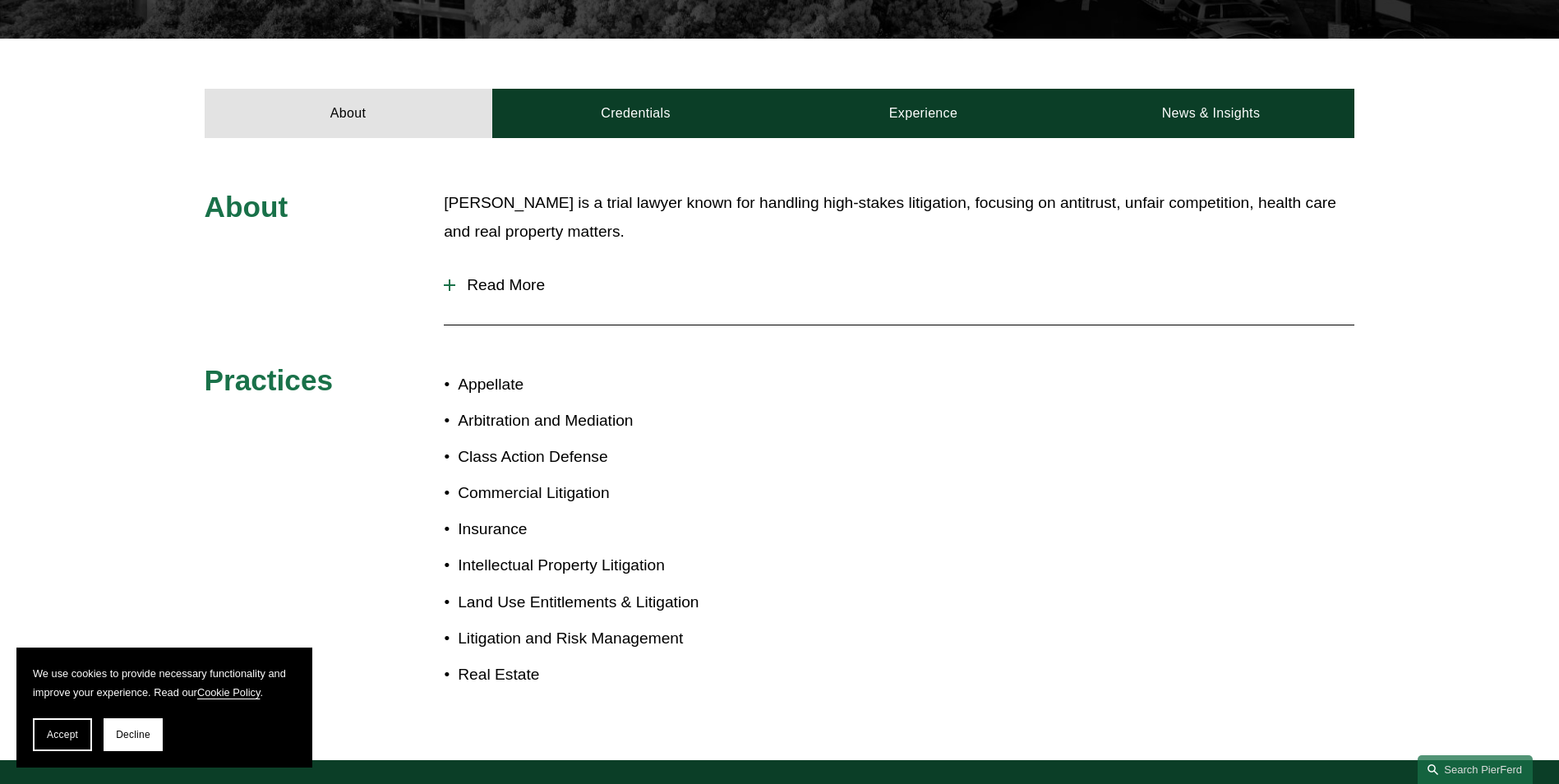
scroll to position [569, 0]
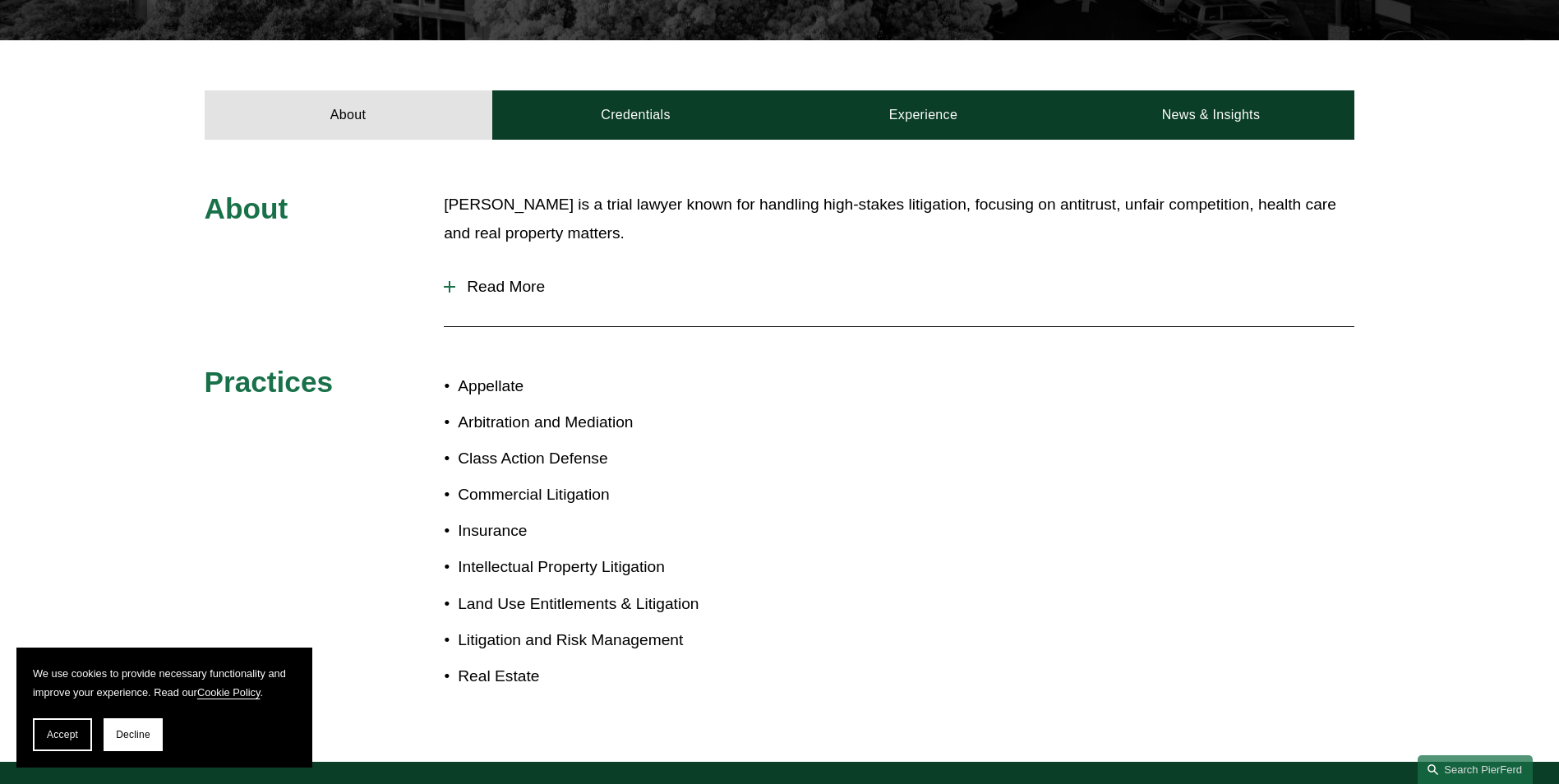
click at [454, 281] on div at bounding box center [449, 286] width 12 height 12
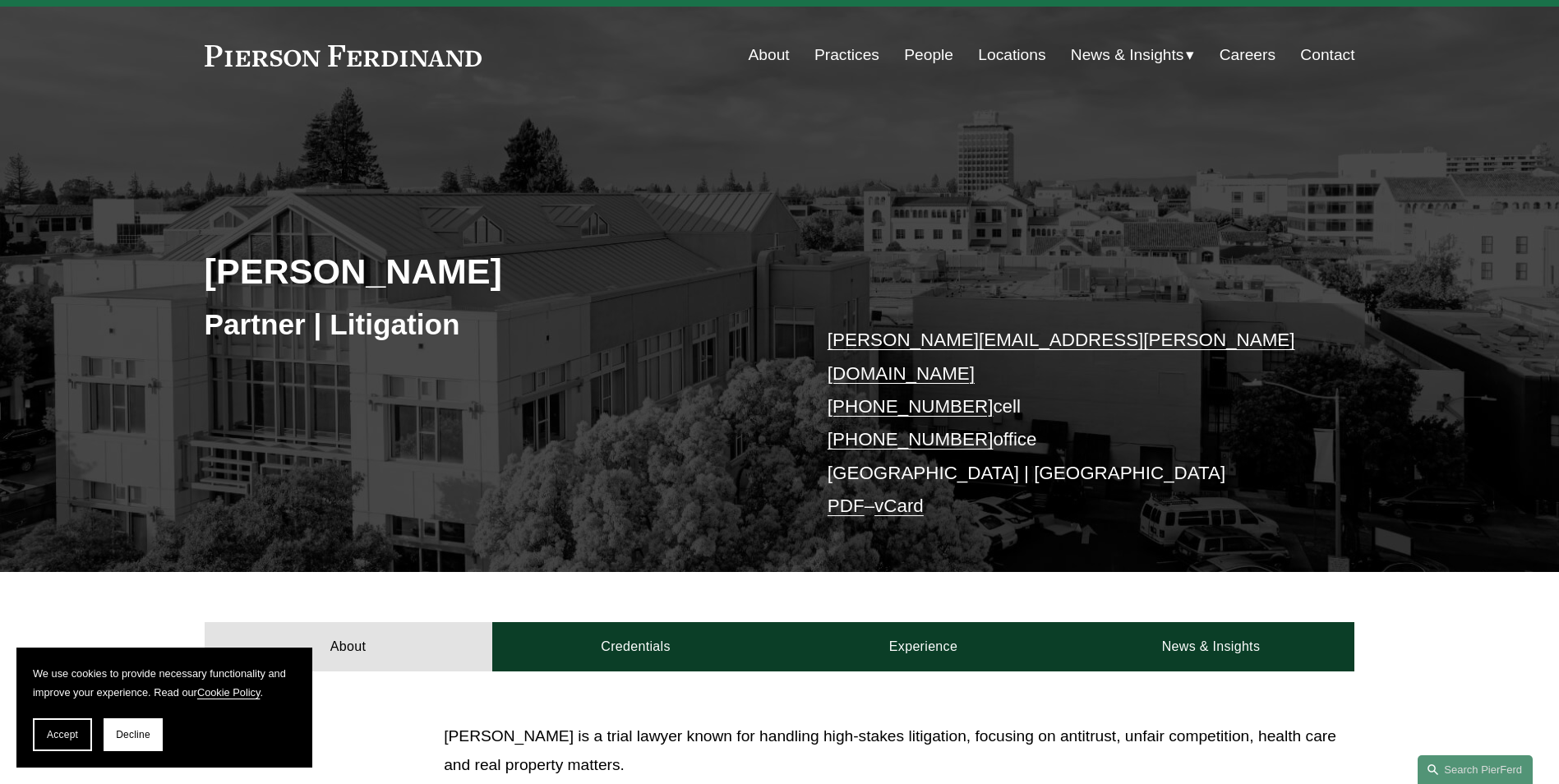
scroll to position [0, 0]
